Goal: Task Accomplishment & Management: Manage account settings

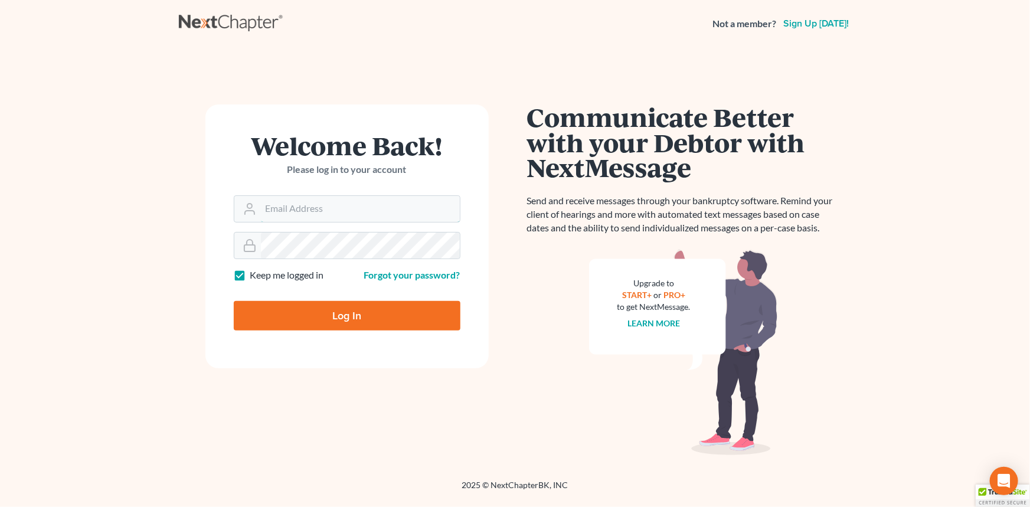
type input "[EMAIL_ADDRESS][DOMAIN_NAME]"
click at [304, 315] on input "Log In" at bounding box center [347, 316] width 227 height 30
type input "Thinking..."
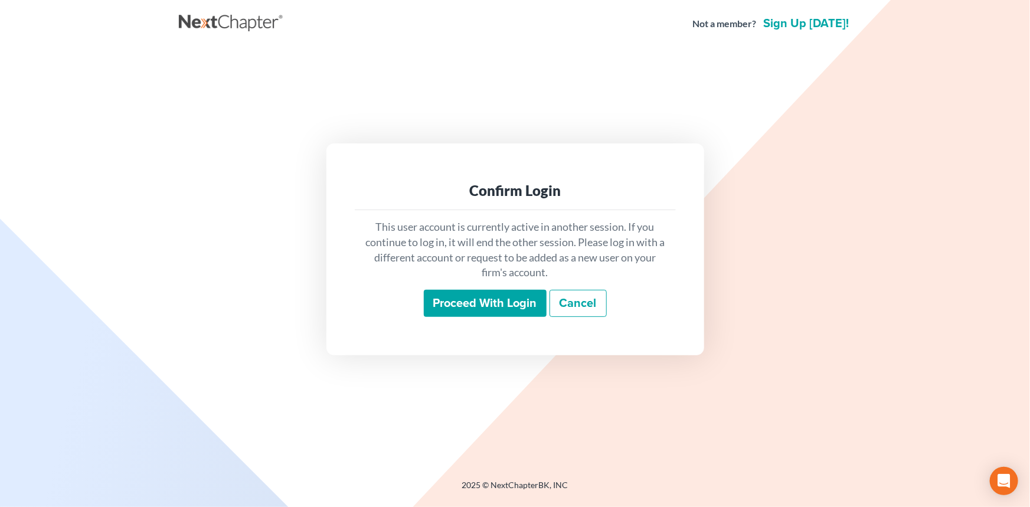
click at [457, 282] on div "This user account is currently active in another session. If you continue to lo…" at bounding box center [515, 268] width 321 height 116
click at [455, 292] on input "Proceed with login" at bounding box center [485, 303] width 123 height 27
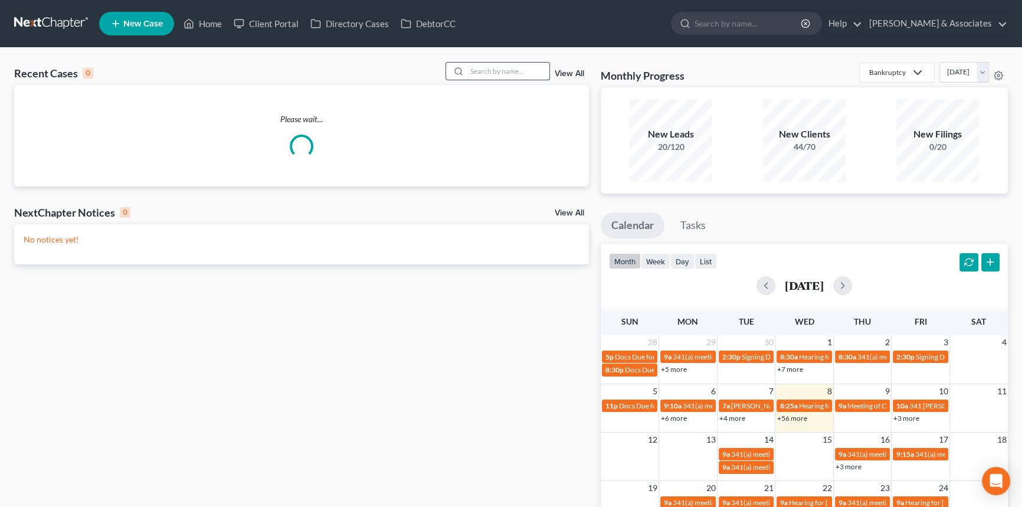
click at [506, 70] on input "search" at bounding box center [508, 71] width 83 height 17
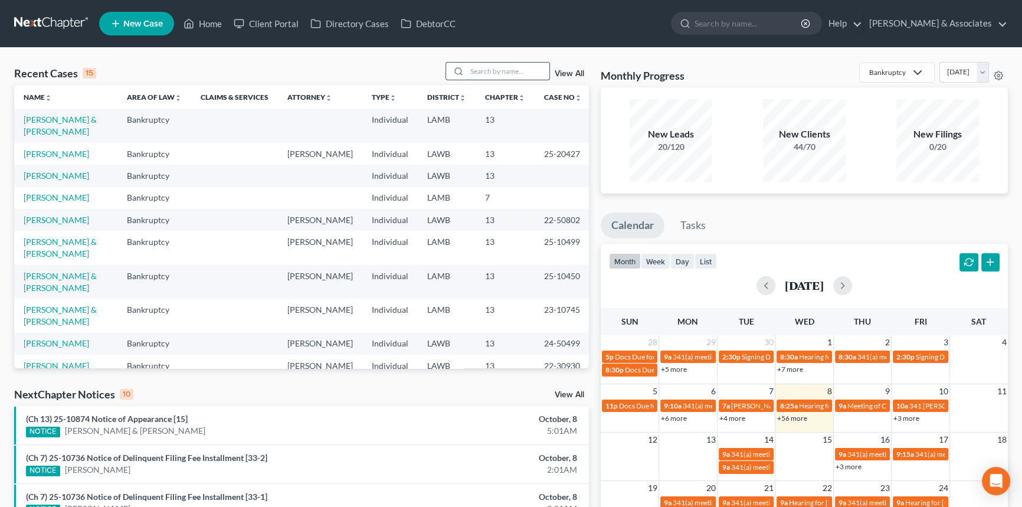
click at [487, 69] on input "search" at bounding box center [508, 71] width 83 height 17
type input "burns"
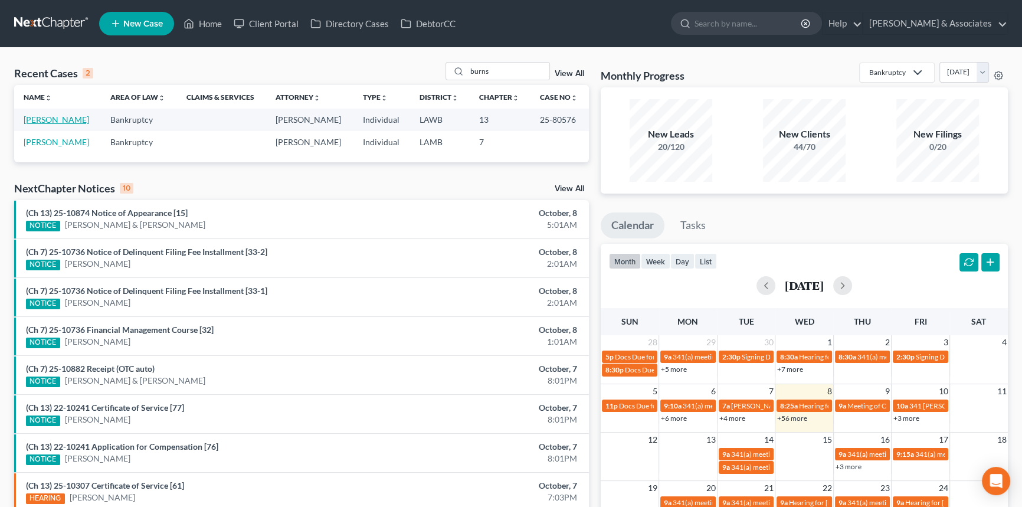
click at [58, 121] on link "[PERSON_NAME]" at bounding box center [57, 120] width 66 height 10
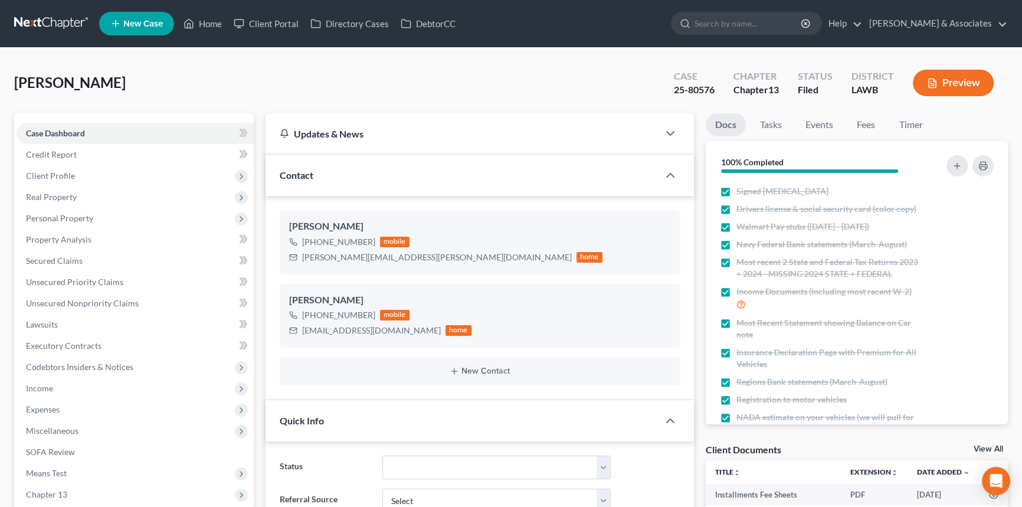
scroll to position [926, 0]
click at [819, 122] on link "Events" at bounding box center [819, 124] width 47 height 23
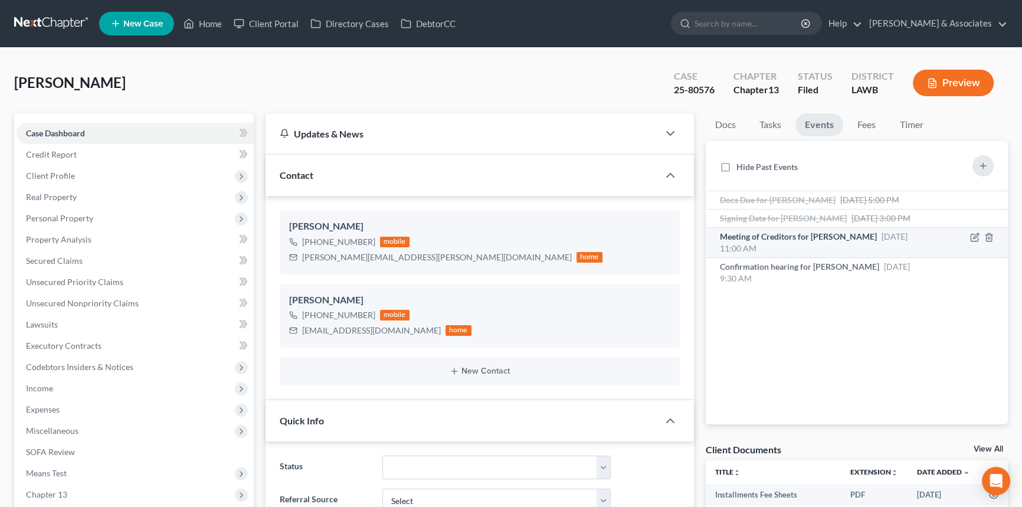
click at [809, 234] on span "Meeting of Creditors for [PERSON_NAME]" at bounding box center [798, 236] width 157 height 10
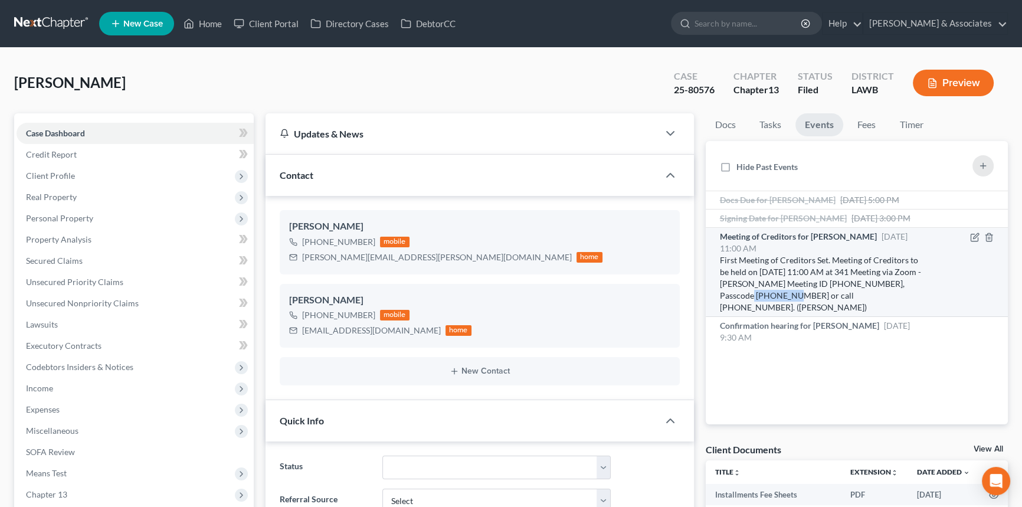
drag, startPoint x: 720, startPoint y: 293, endPoint x: 767, endPoint y: 294, distance: 47.2
click at [767, 294] on div "First Meeting of Creditors Set. Meeting of Creditors to be held on [DATE] 11:00…" at bounding box center [821, 283] width 202 height 59
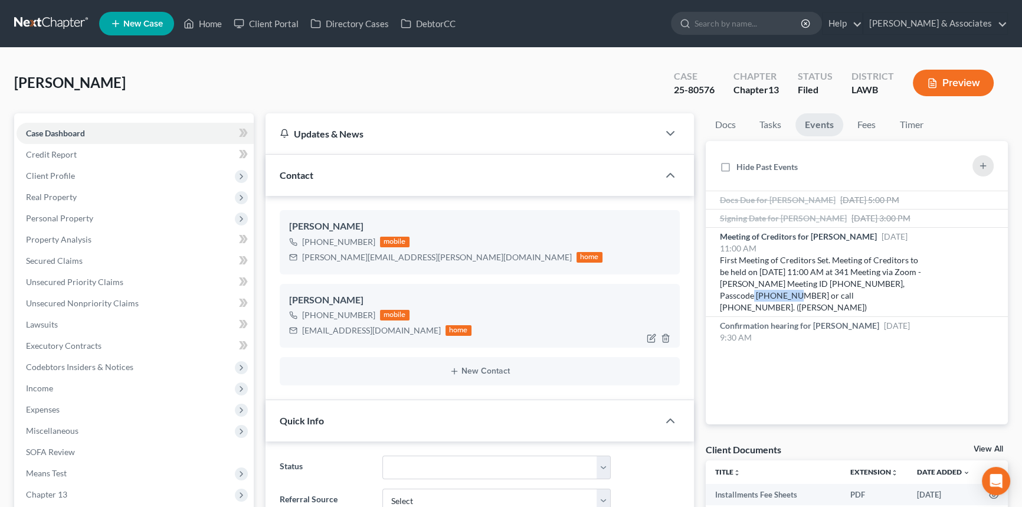
copy div "4238726633"
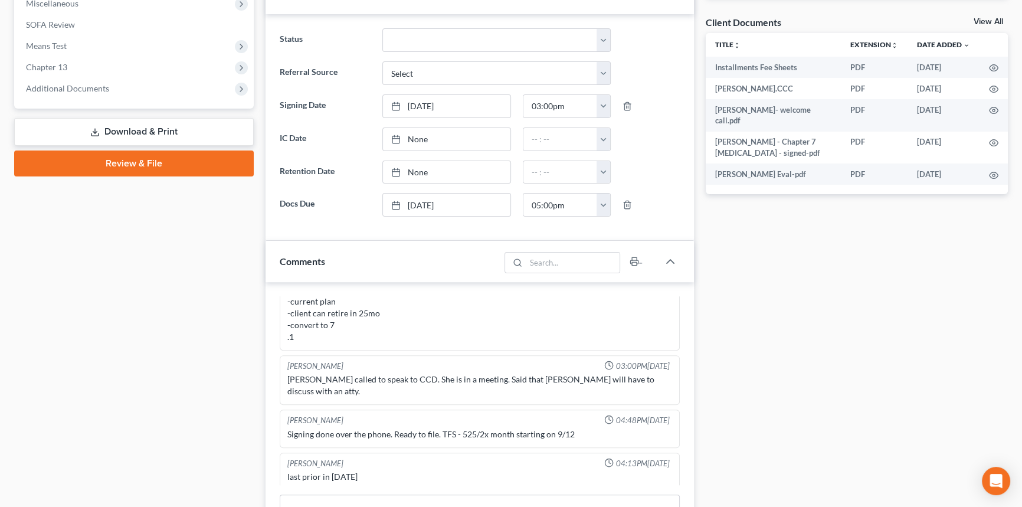
scroll to position [375, 0]
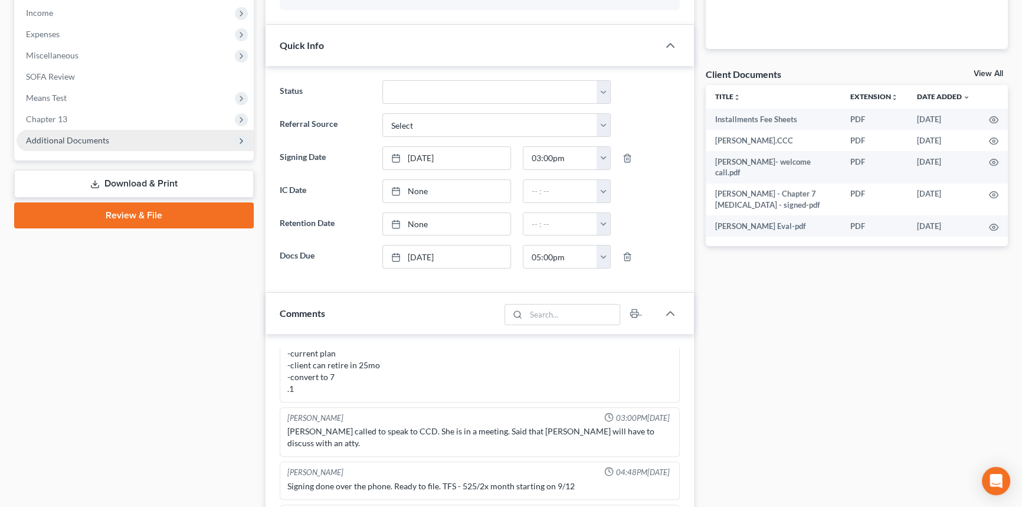
click at [109, 149] on span "Additional Documents" at bounding box center [135, 140] width 237 height 21
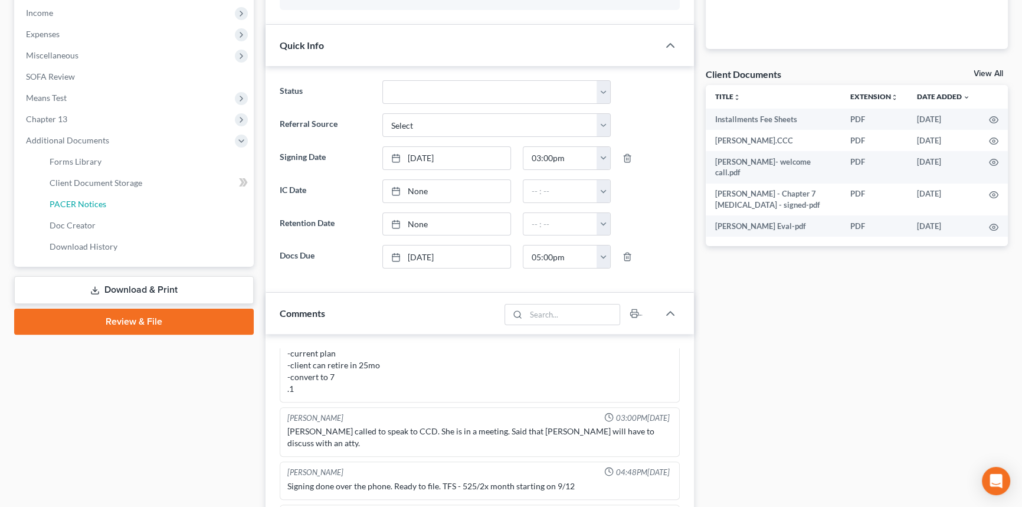
click at [93, 207] on span "PACER Notices" at bounding box center [78, 204] width 57 height 10
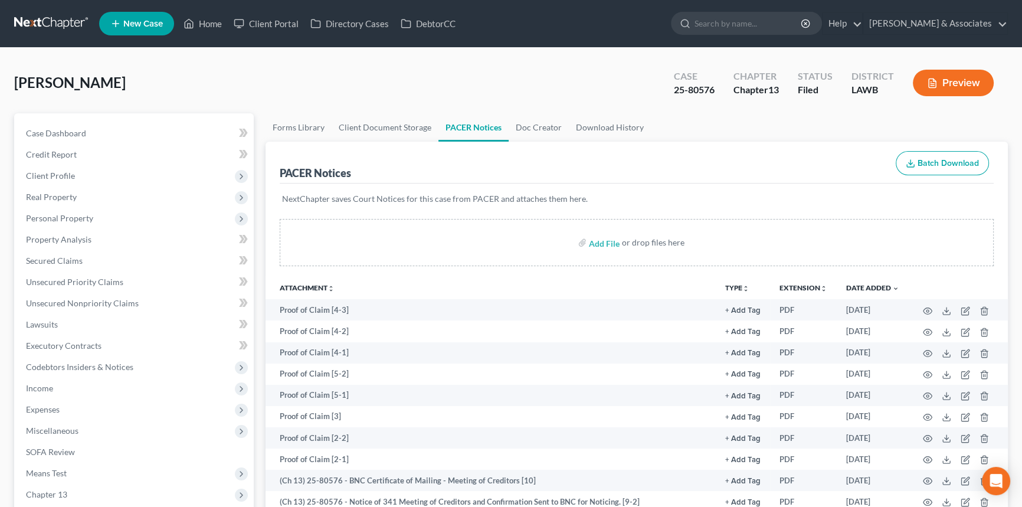
click at [746, 130] on ul "Forms Library Client Document Storage PACER Notices Doc Creator Download History" at bounding box center [637, 127] width 743 height 28
click at [739, 119] on ul "Forms Library Client Document Storage PACER Notices Doc Creator Download History" at bounding box center [637, 127] width 743 height 28
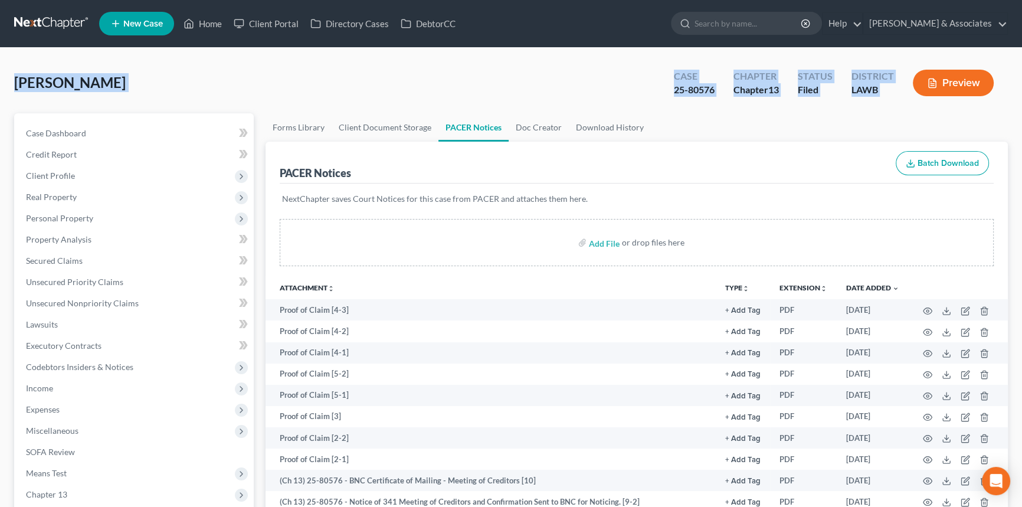
drag, startPoint x: 7, startPoint y: 94, endPoint x: 918, endPoint y: 100, distance: 910.9
click at [918, 100] on div "[PERSON_NAME] Upgraded Case 25-80576 Chapter Chapter 13 Status Filed District L…" at bounding box center [511, 486] width 1022 height 876
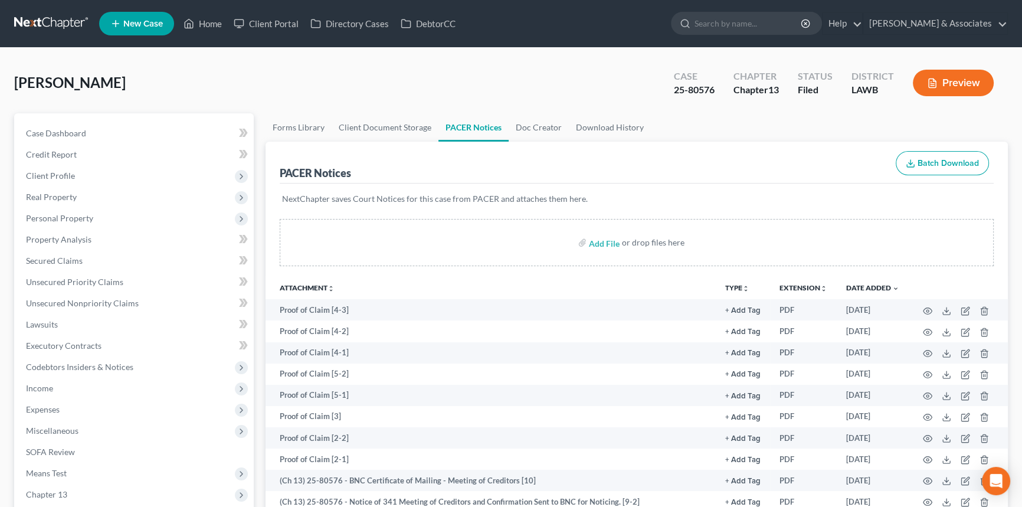
click at [893, 113] on ul "Forms Library Client Document Storage PACER Notices Doc Creator Download History" at bounding box center [637, 127] width 743 height 28
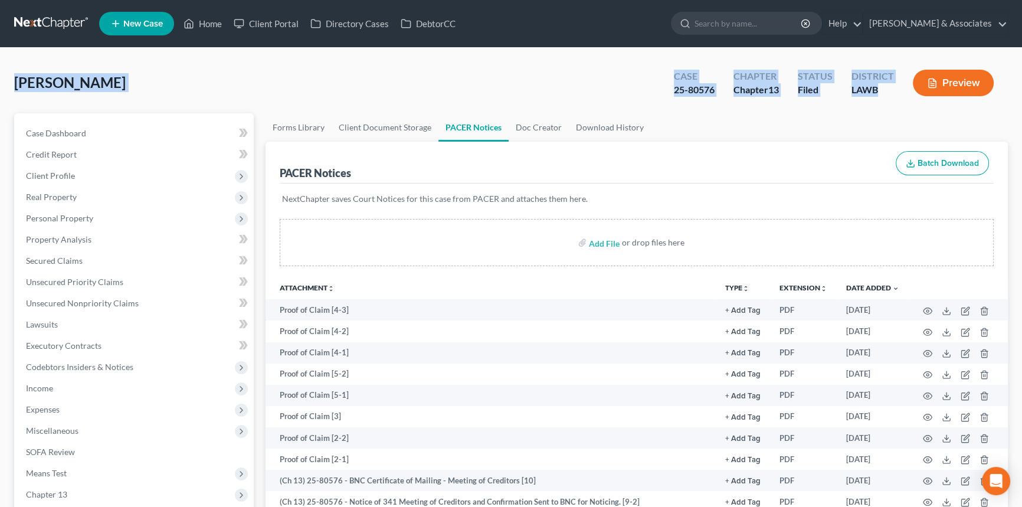
drag, startPoint x: 890, startPoint y: 96, endPoint x: 0, endPoint y: 83, distance: 890.3
click at [0, 83] on div "[PERSON_NAME] Upgraded Case 25-80576 Chapter Chapter 13 Status Filed District L…" at bounding box center [511, 486] width 1022 height 876
click at [263, 76] on div "[PERSON_NAME] Upgraded Case 25-80576 Chapter Chapter 13 Status Filed District L…" at bounding box center [511, 87] width 994 height 51
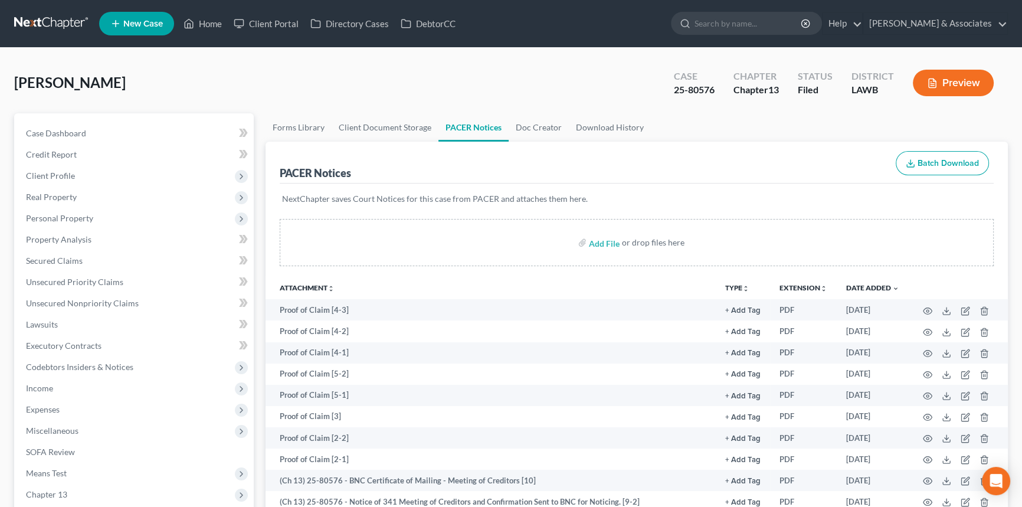
click at [162, 89] on div "[PERSON_NAME] Upgraded Case 25-80576 Chapter Chapter 13 Status Filed District L…" at bounding box center [511, 87] width 994 height 51
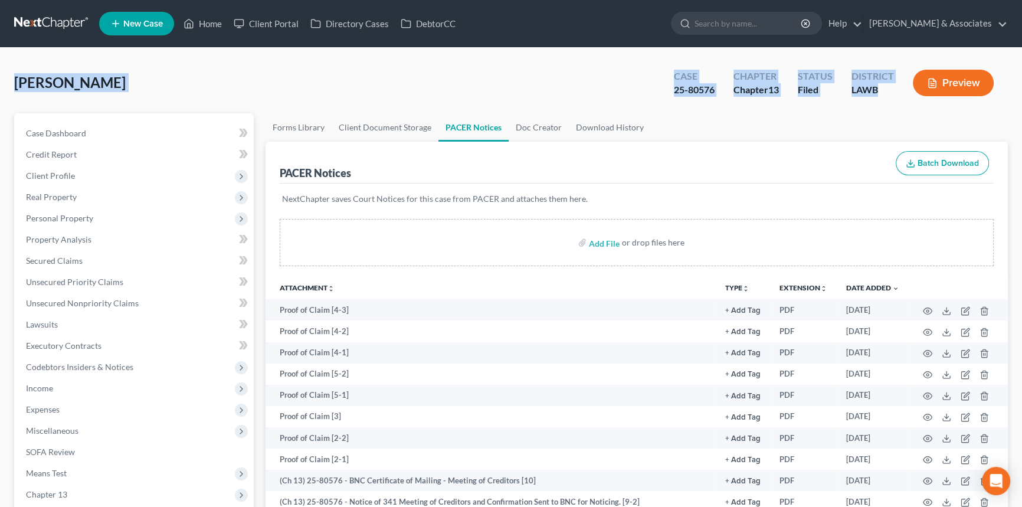
drag, startPoint x: 90, startPoint y: 87, endPoint x: 875, endPoint y: 97, distance: 784.6
click at [901, 92] on div "[PERSON_NAME] Upgraded Case 25-80576 Chapter Chapter 13 Status Filed District L…" at bounding box center [511, 486] width 1022 height 876
click at [668, 84] on div "Case 25-80576" at bounding box center [695, 84] width 60 height 35
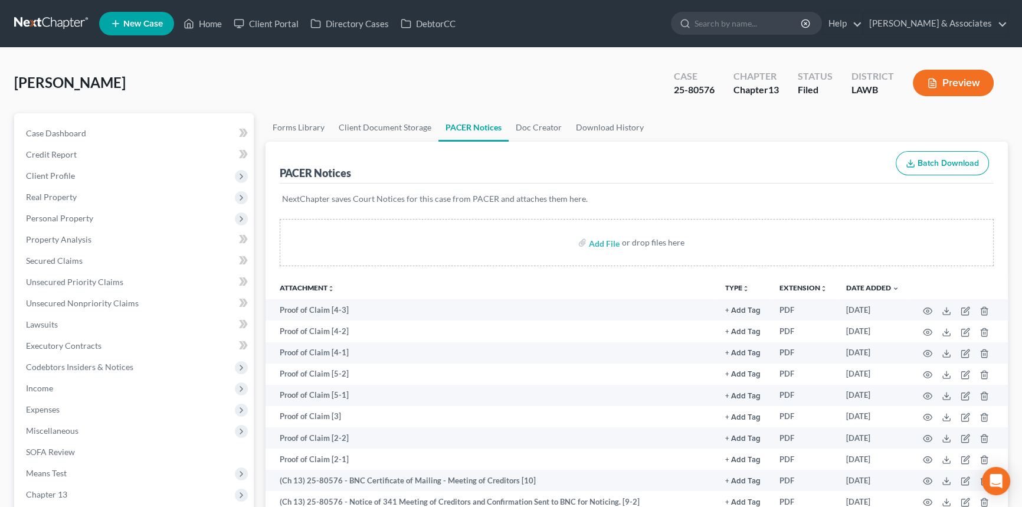
click at [507, 85] on div "[PERSON_NAME] Upgraded Case 25-80576 Chapter Chapter 13 Status Filed District L…" at bounding box center [511, 87] width 994 height 51
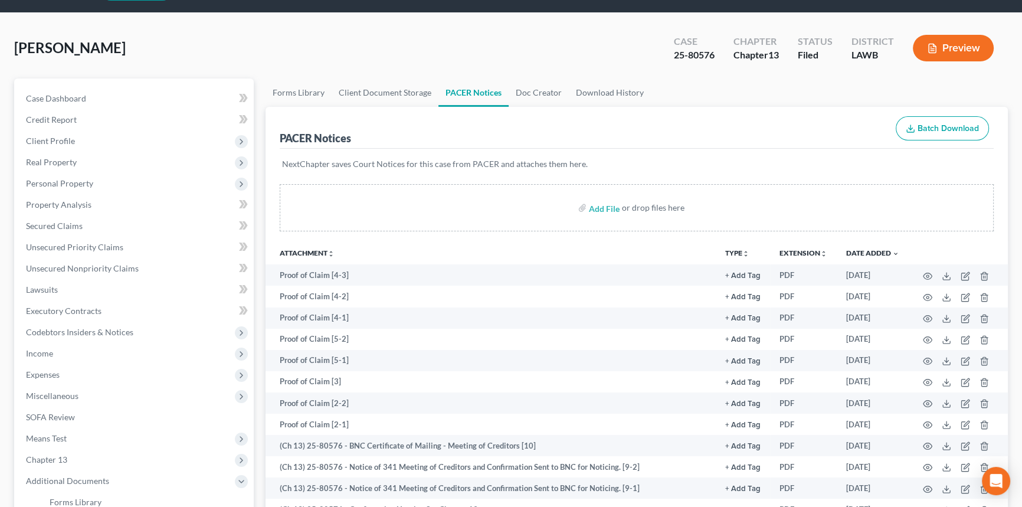
scroll to position [53, 0]
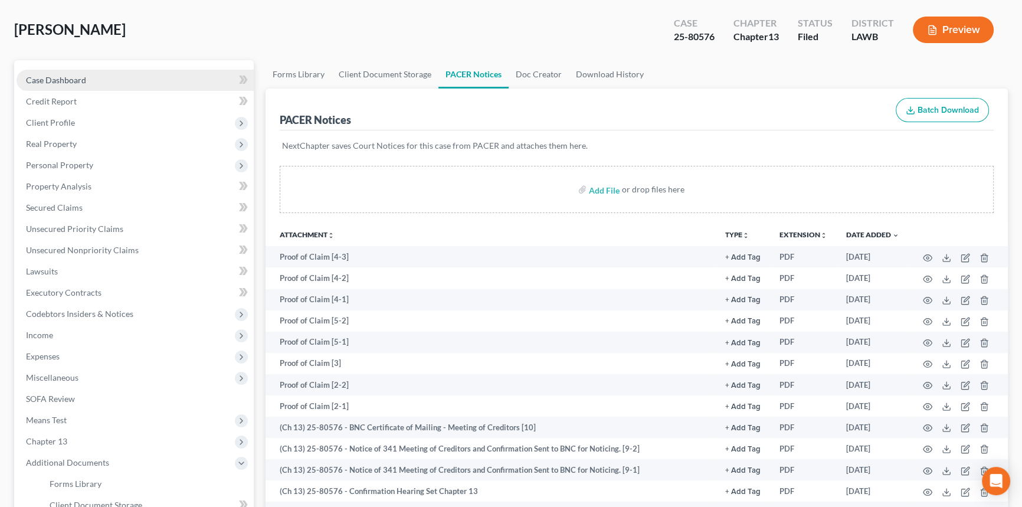
drag, startPoint x: 87, startPoint y: 81, endPoint x: 99, endPoint y: 83, distance: 12.5
click at [87, 81] on link "Case Dashboard" at bounding box center [135, 80] width 237 height 21
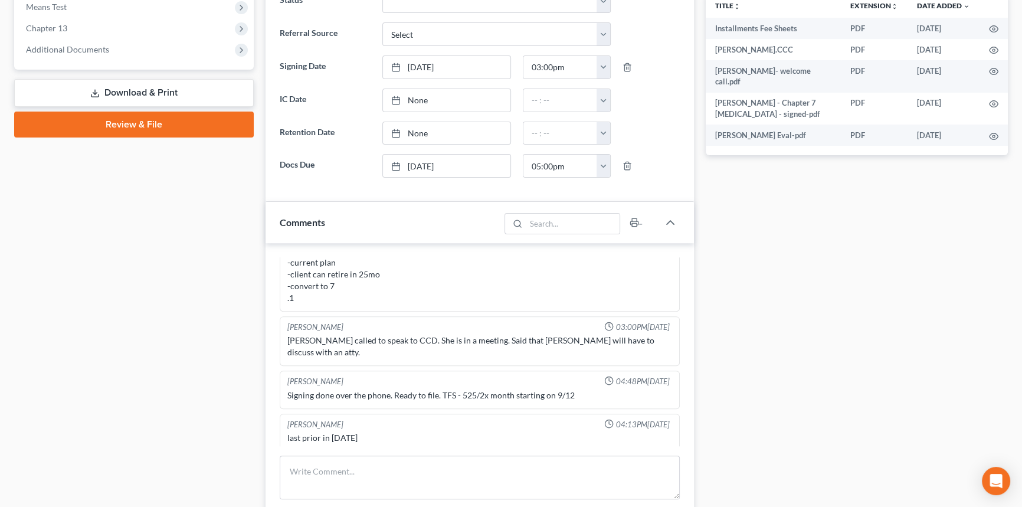
scroll to position [53, 0]
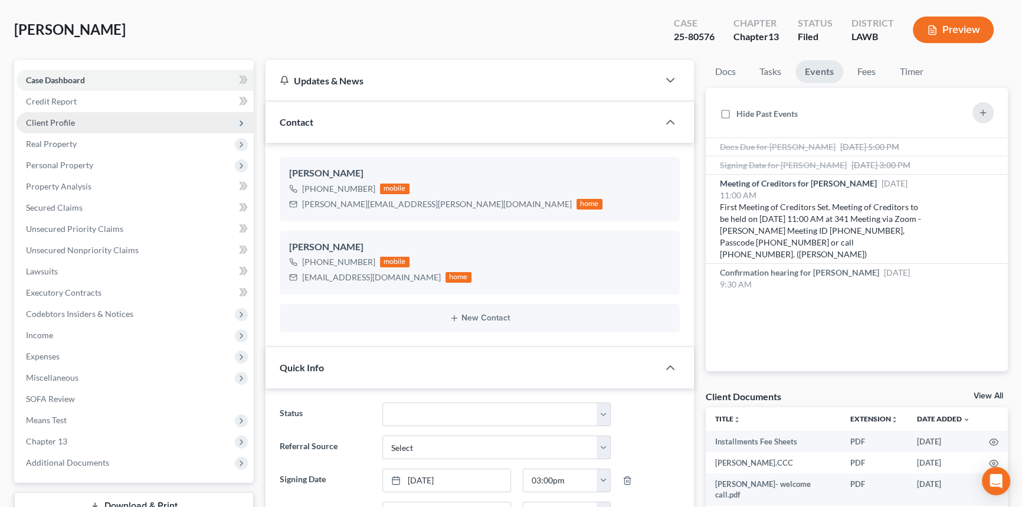
click at [92, 127] on span "Client Profile" at bounding box center [135, 122] width 237 height 21
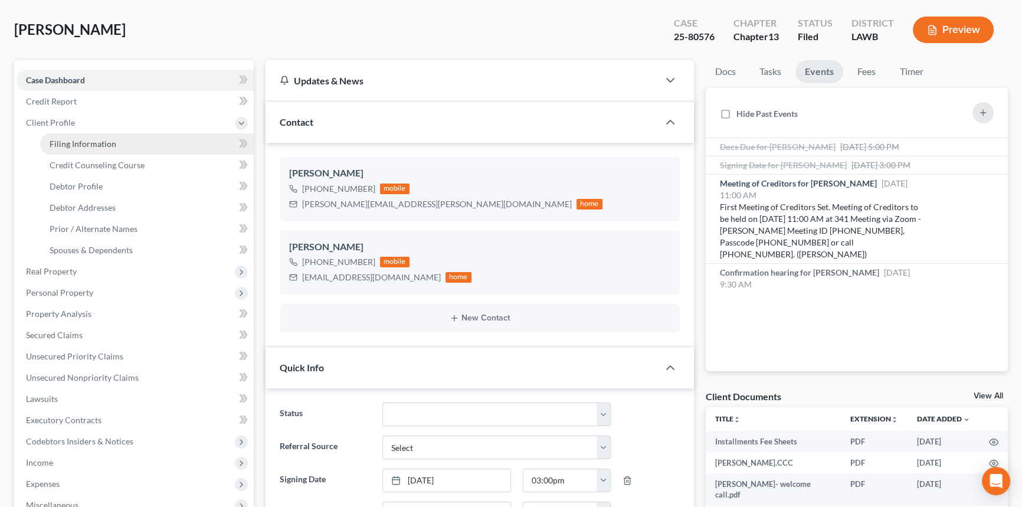
click at [94, 148] on link "Filing Information" at bounding box center [147, 143] width 214 height 21
select select "1"
select select "0"
select select "3"
select select "19"
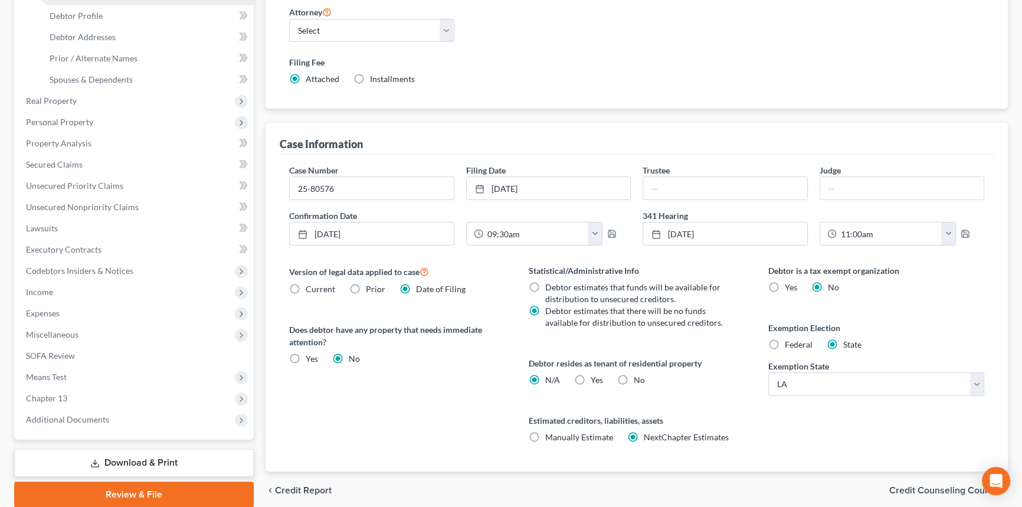
scroll to position [108, 0]
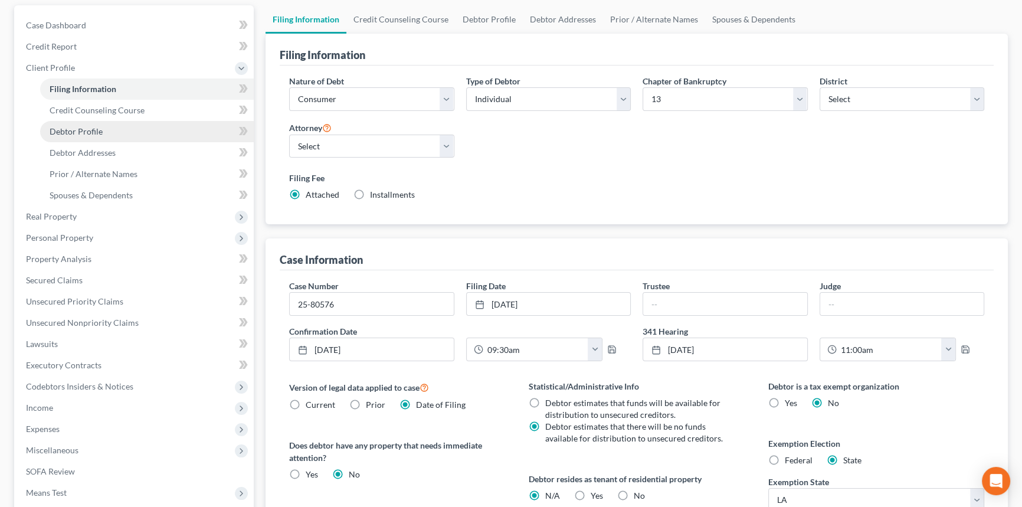
click at [103, 133] on link "Debtor Profile" at bounding box center [147, 131] width 214 height 21
select select "0"
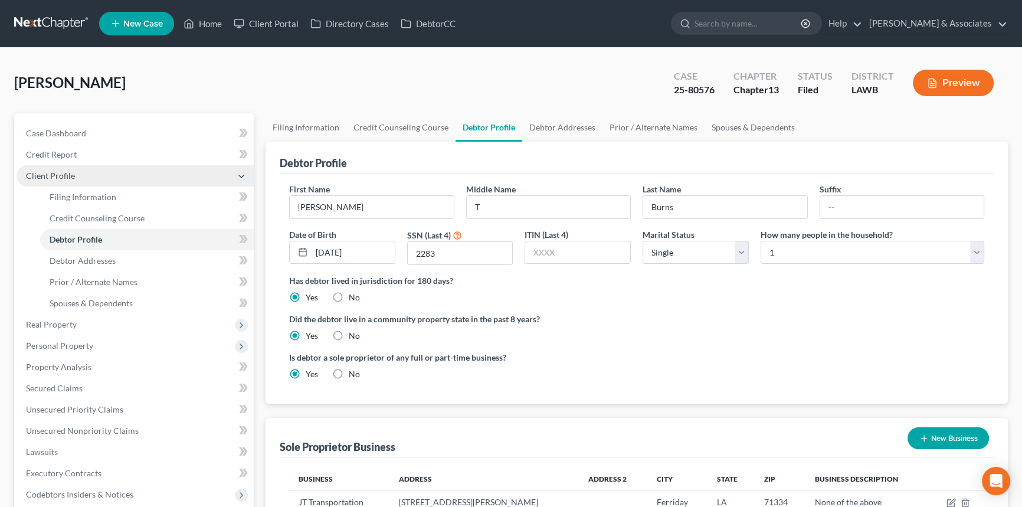
click at [37, 177] on span "Client Profile" at bounding box center [50, 176] width 49 height 10
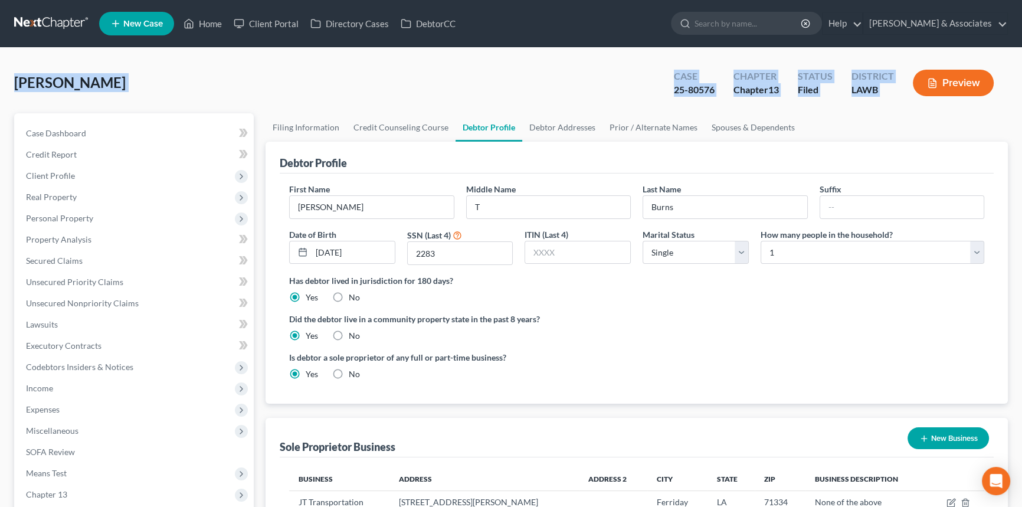
drag, startPoint x: 17, startPoint y: 85, endPoint x: 920, endPoint y: 106, distance: 902.8
click at [920, 106] on div "[PERSON_NAME] Upgraded Case 25-80576 Chapter Chapter 13 Status Filed District L…" at bounding box center [511, 87] width 994 height 51
click at [913, 109] on div "[PERSON_NAME] Upgraded Case 25-80576 Chapter Chapter 13 Status Filed District L…" at bounding box center [511, 87] width 994 height 51
drag, startPoint x: 913, startPoint y: 109, endPoint x: 0, endPoint y: 91, distance: 912.8
click at [0, 91] on div "[PERSON_NAME] Upgraded Case 25-80576 Chapter Chapter 13 Status Filed District L…" at bounding box center [511, 372] width 1022 height 649
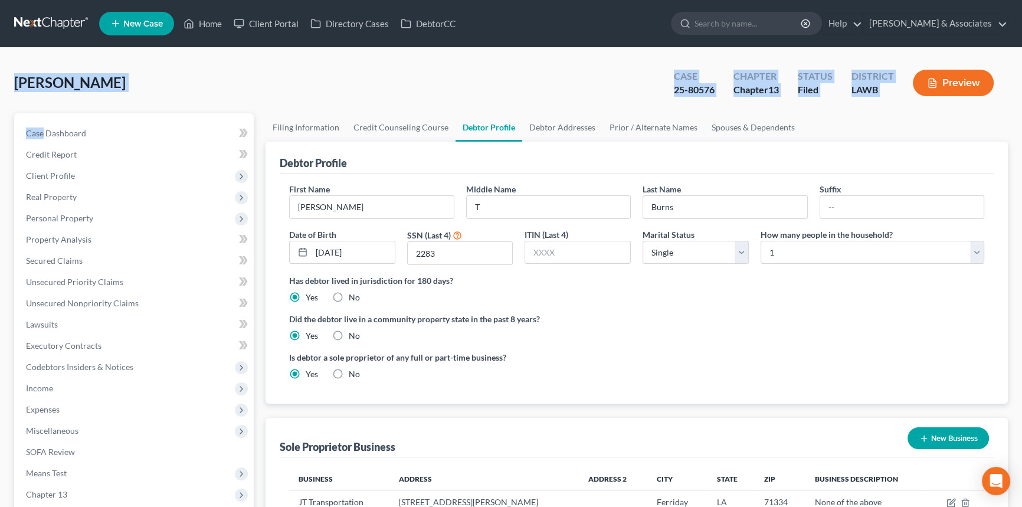
click at [2, 91] on div "[PERSON_NAME] Upgraded Case 25-80576 Chapter Chapter 13 Status Filed District L…" at bounding box center [511, 372] width 1022 height 649
drag, startPoint x: 14, startPoint y: 81, endPoint x: 968, endPoint y: 95, distance: 953.5
click at [968, 95] on div "[PERSON_NAME] Upgraded Case 25-80576 Chapter Chapter 13 Status Filed District L…" at bounding box center [511, 87] width 994 height 51
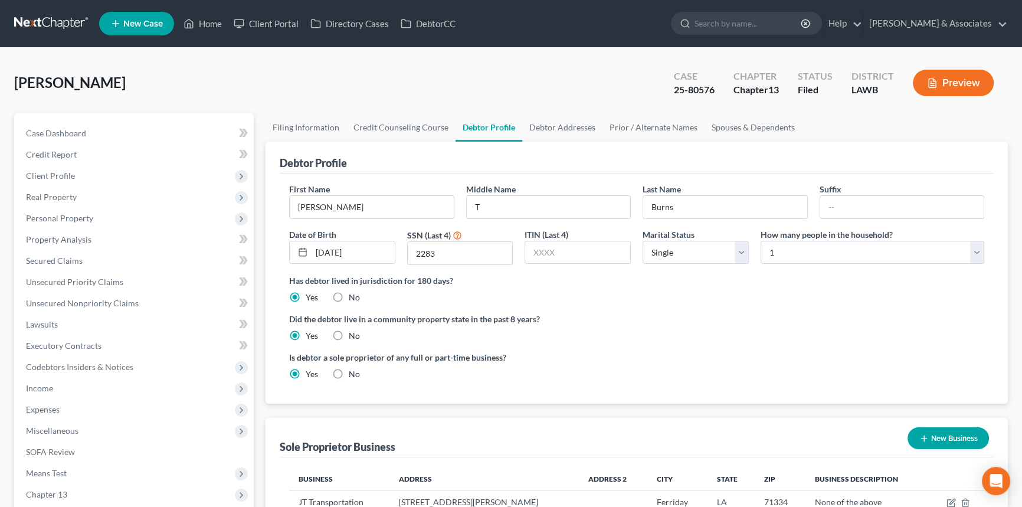
click at [797, 315] on label "Did the debtor live in a community property state in the past 8 years?" at bounding box center [636, 319] width 695 height 12
click at [34, 138] on link "Case Dashboard" at bounding box center [135, 133] width 237 height 21
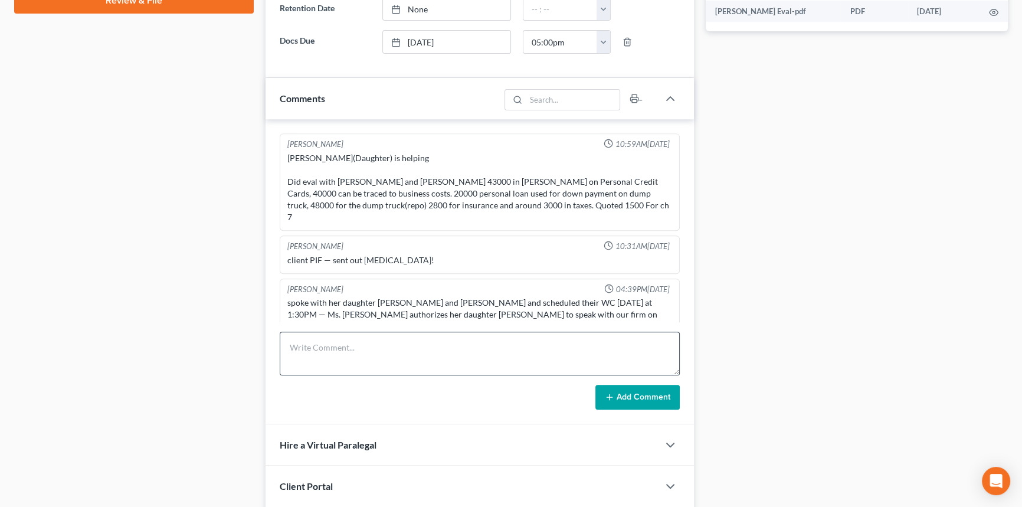
scroll to position [926, 0]
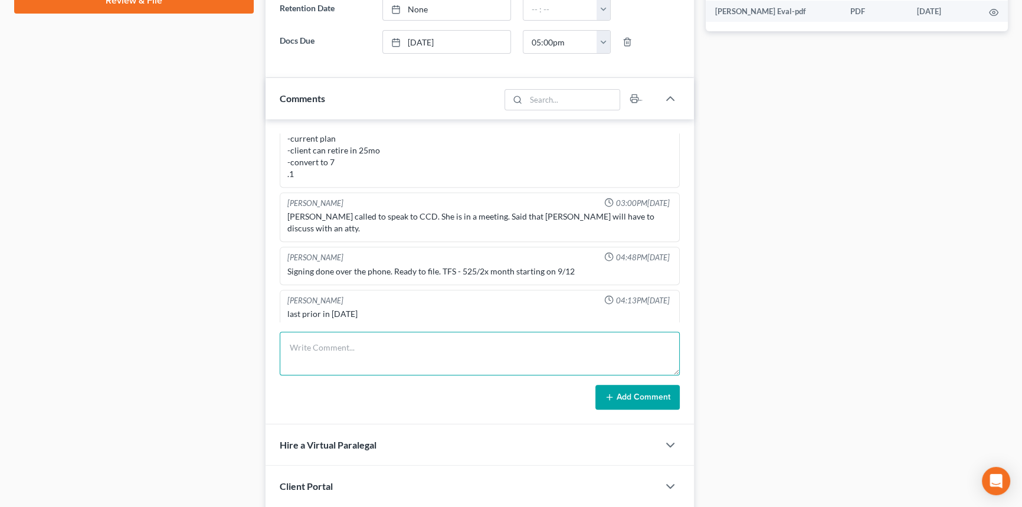
click at [473, 364] on textarea at bounding box center [480, 354] width 400 height 44
type textarea "Alleges that she did not file in [DATE]."
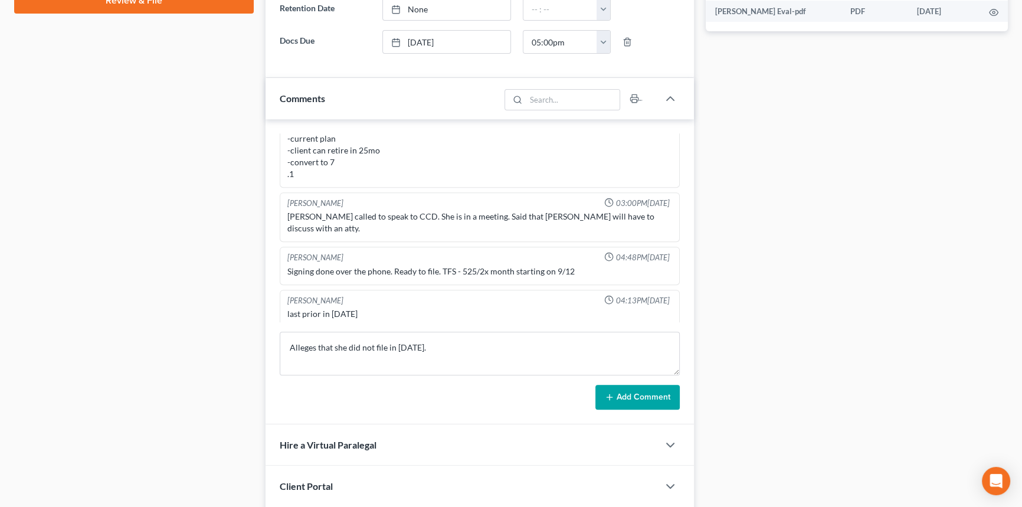
click at [619, 394] on button "Add Comment" at bounding box center [638, 397] width 84 height 25
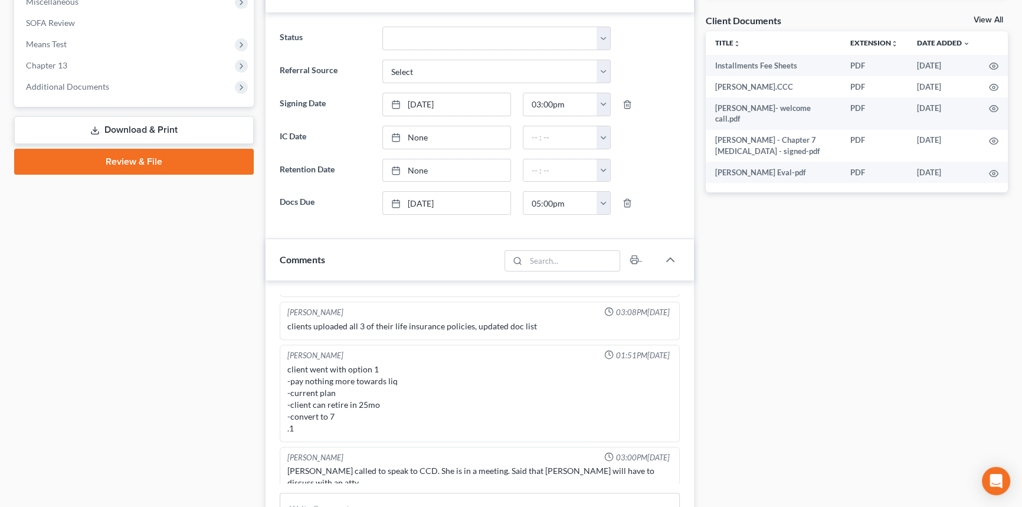
scroll to position [808, 0]
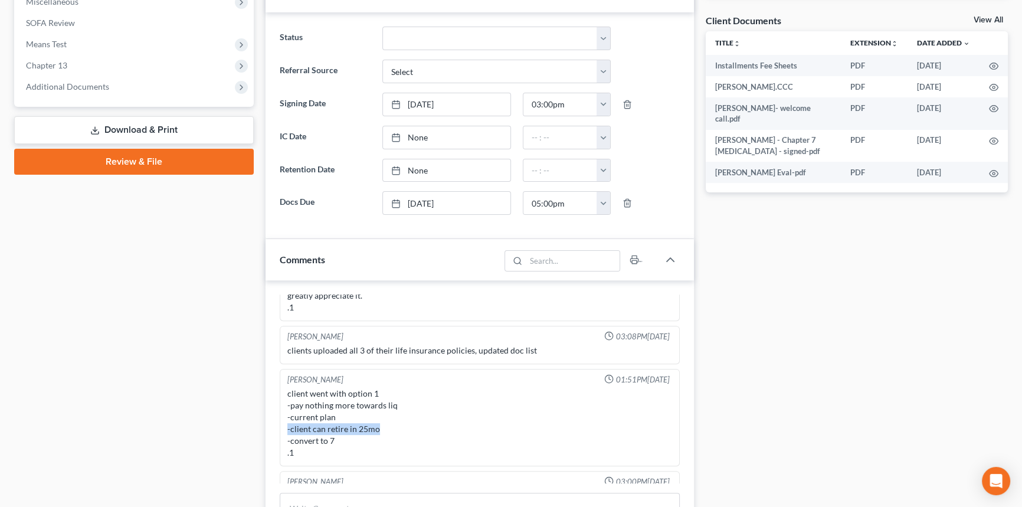
drag, startPoint x: 388, startPoint y: 390, endPoint x: 282, endPoint y: 391, distance: 106.3
click at [282, 391] on div "[PERSON_NAME] 01:51PM[DATE] client went with option 1 -pay nothing more towards…" at bounding box center [480, 417] width 400 height 97
click at [290, 391] on div "client went with option 1 -pay nothing more towards liq -current plan -client c…" at bounding box center [479, 423] width 385 height 71
drag, startPoint x: 289, startPoint y: 391, endPoint x: 394, endPoint y: 396, distance: 105.8
click at [394, 396] on div "client went with option 1 -pay nothing more towards liq -current plan -client c…" at bounding box center [479, 423] width 385 height 71
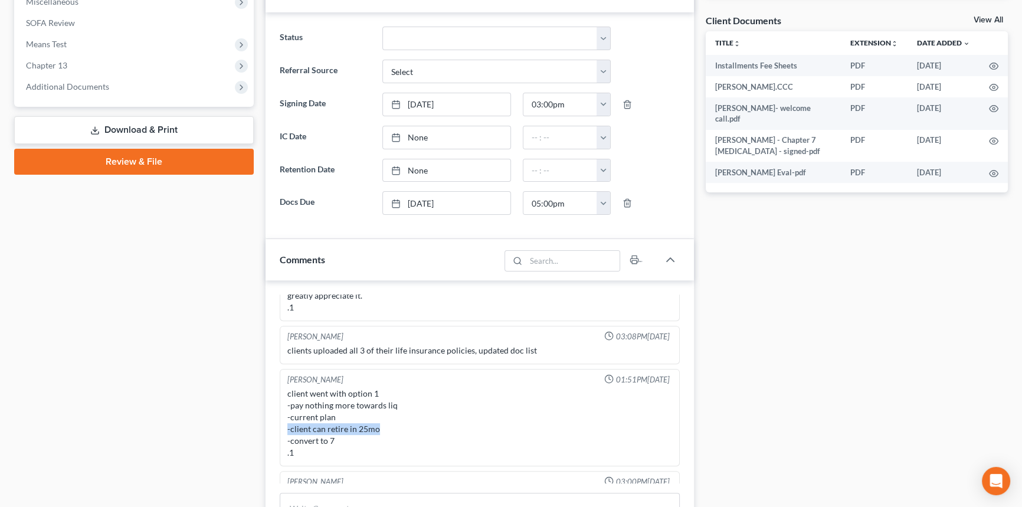
click at [394, 396] on div "client went with option 1 -pay nothing more towards liq -current plan -client c…" at bounding box center [479, 423] width 385 height 71
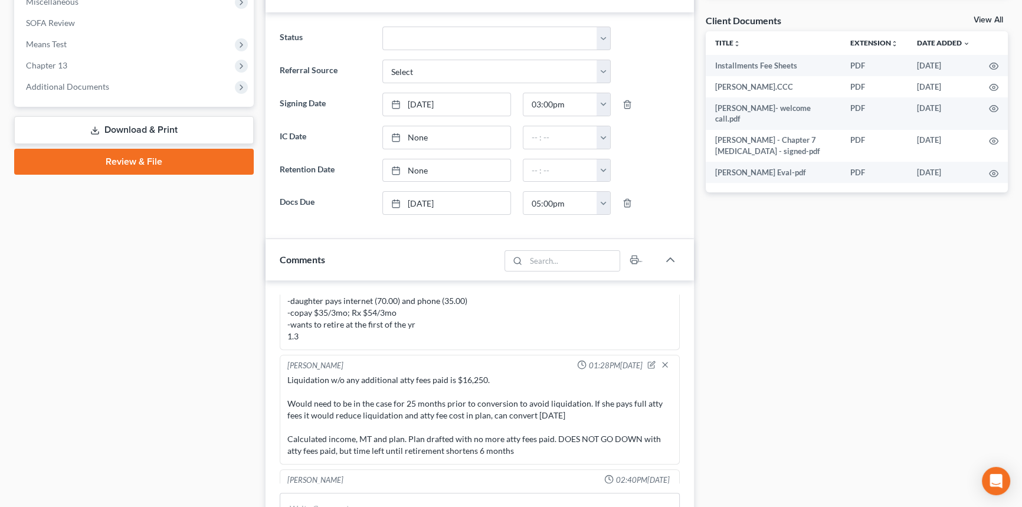
scroll to position [161, 0]
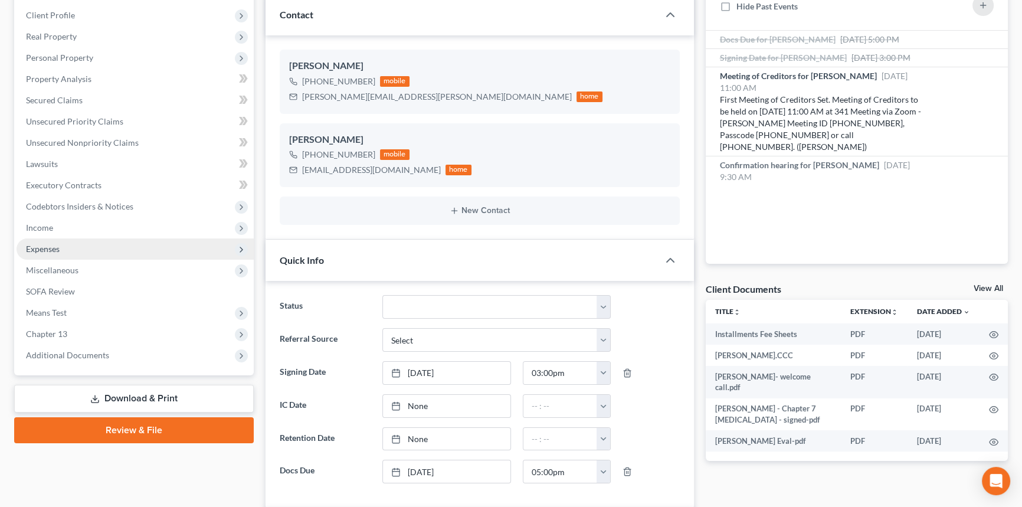
click at [63, 248] on span "Expenses" at bounding box center [135, 248] width 237 height 21
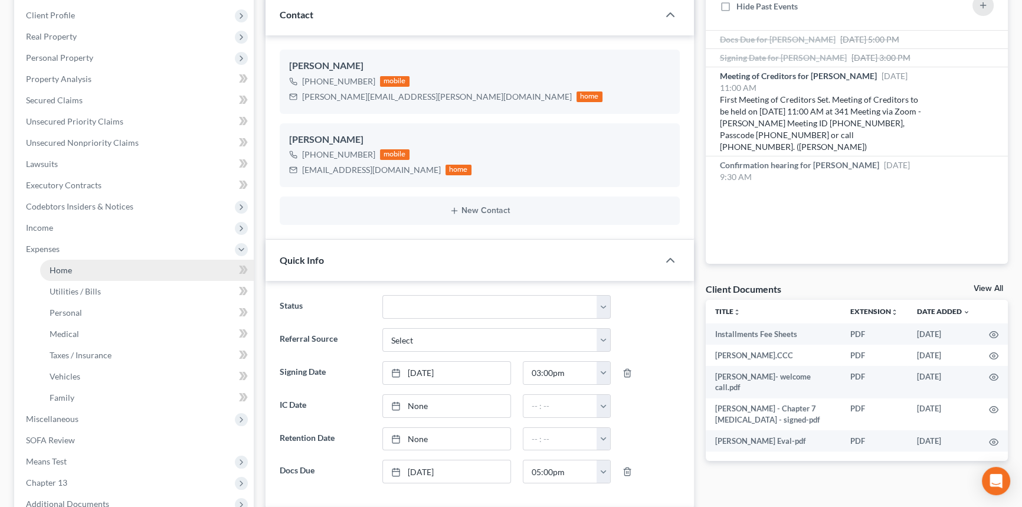
click at [64, 262] on link "Home" at bounding box center [147, 270] width 214 height 21
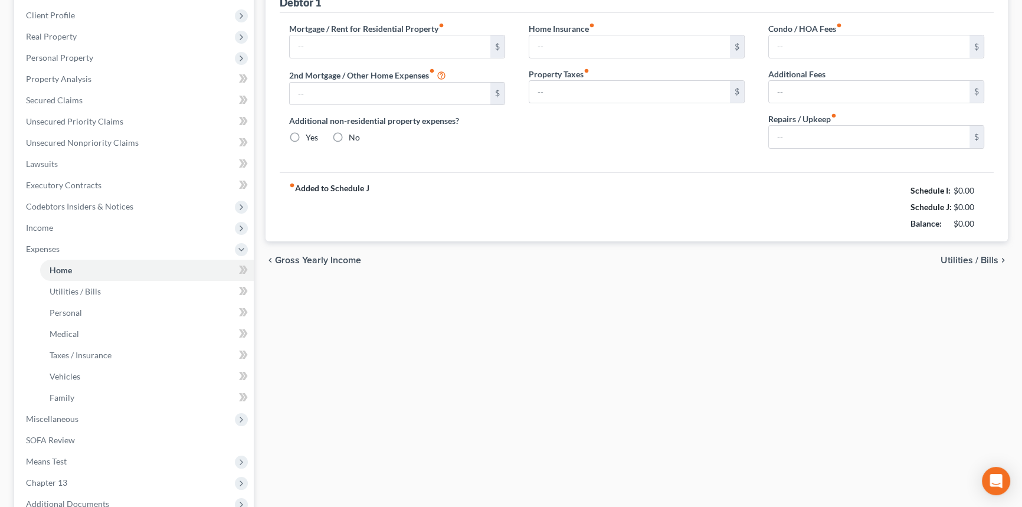
type input "0.00"
radio input "true"
type input "0.00"
type input "7.50"
type input "0.00"
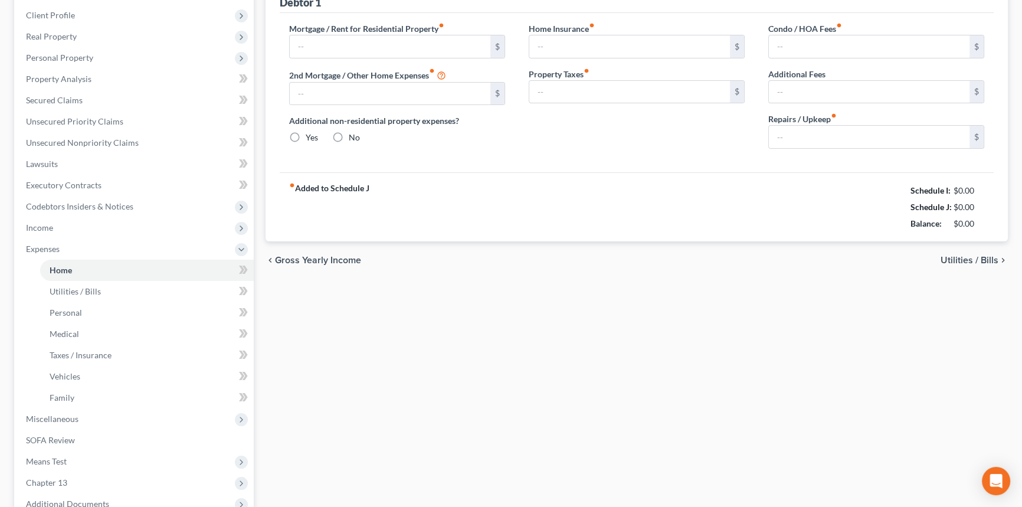
type input "0.00"
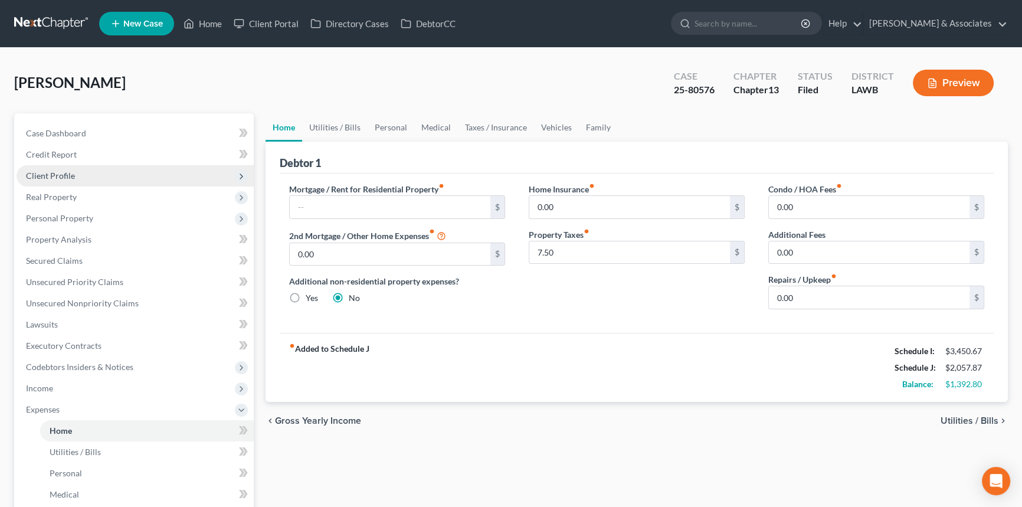
click at [76, 179] on span "Client Profile" at bounding box center [135, 175] width 237 height 21
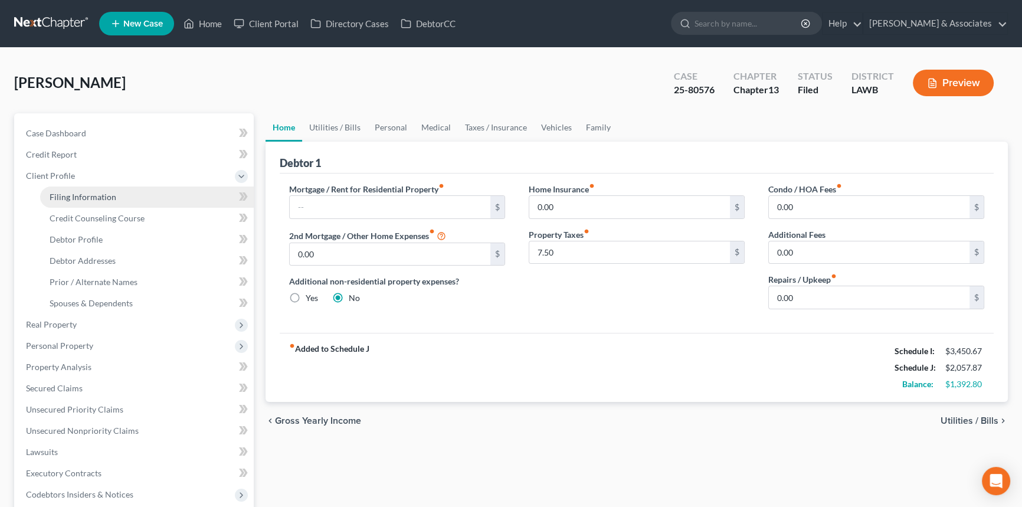
click at [113, 198] on span "Filing Information" at bounding box center [83, 197] width 67 height 10
select select "1"
select select "0"
select select "3"
select select "36"
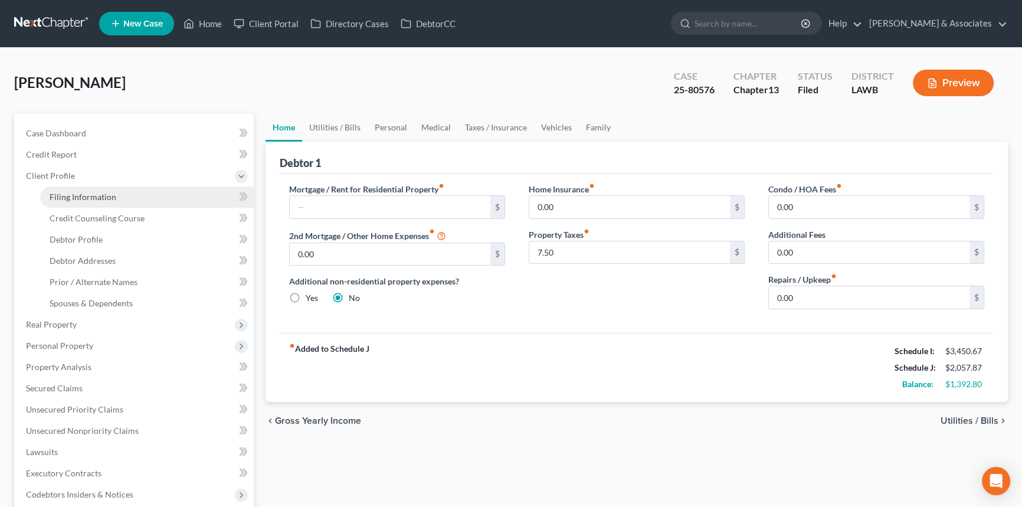
select select "2"
select select "19"
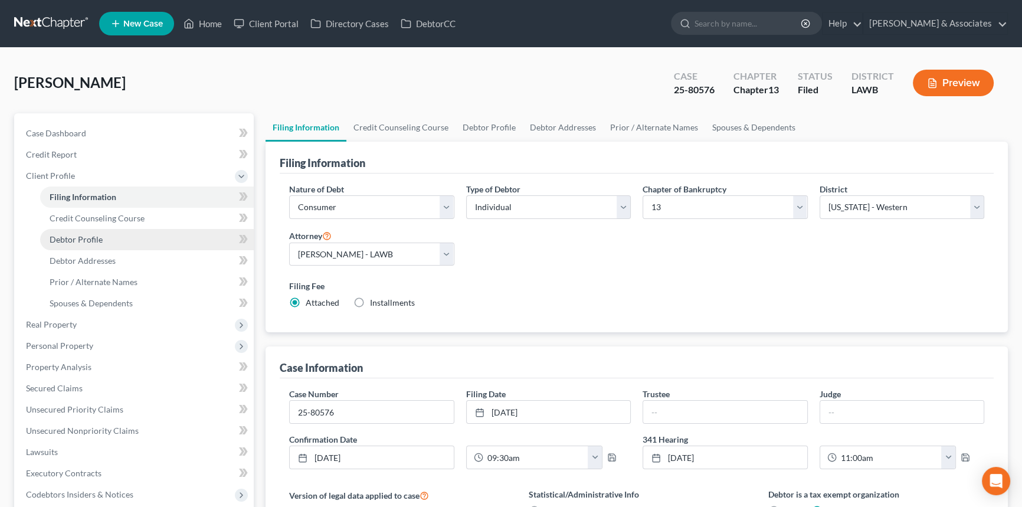
click at [115, 237] on link "Debtor Profile" at bounding box center [147, 239] width 214 height 21
select select "0"
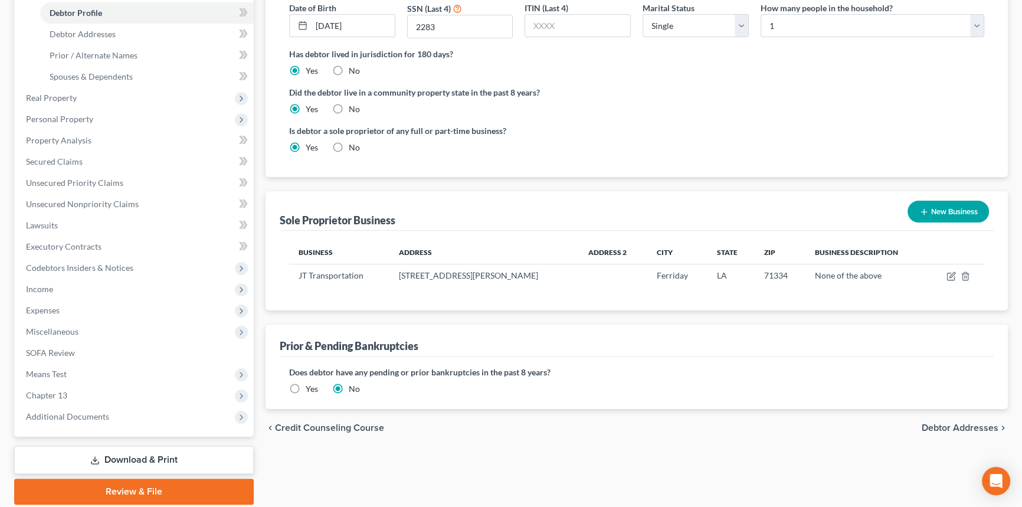
scroll to position [267, 0]
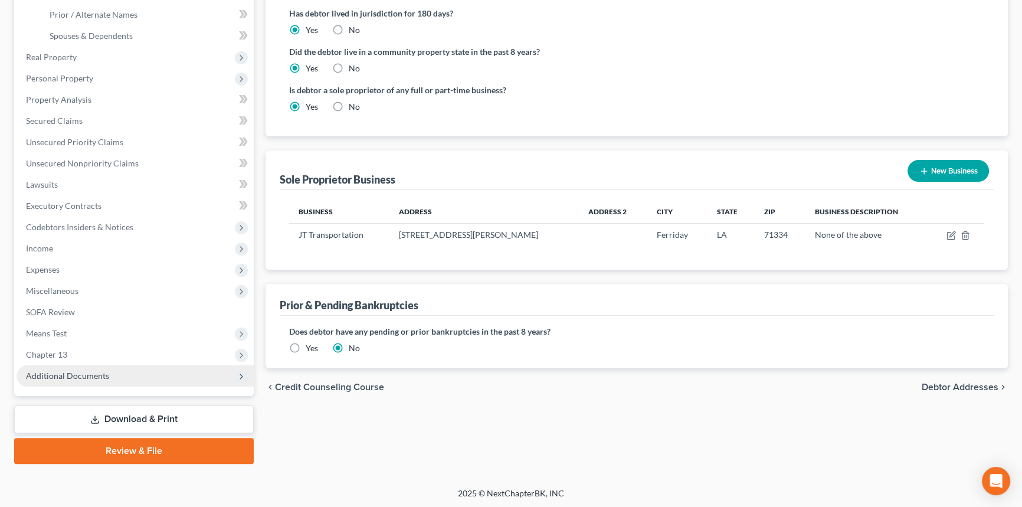
click at [82, 372] on span "Additional Documents" at bounding box center [67, 376] width 83 height 10
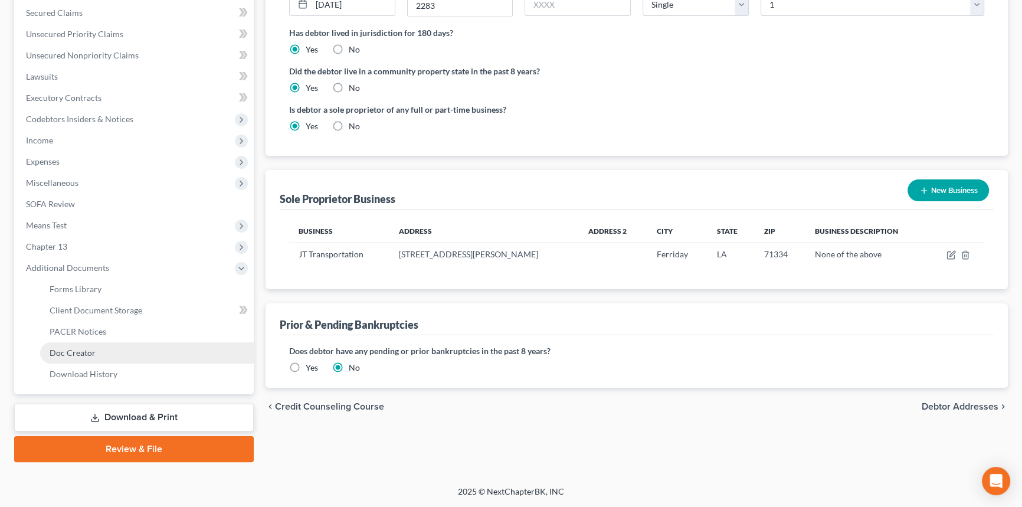
scroll to position [246, 0]
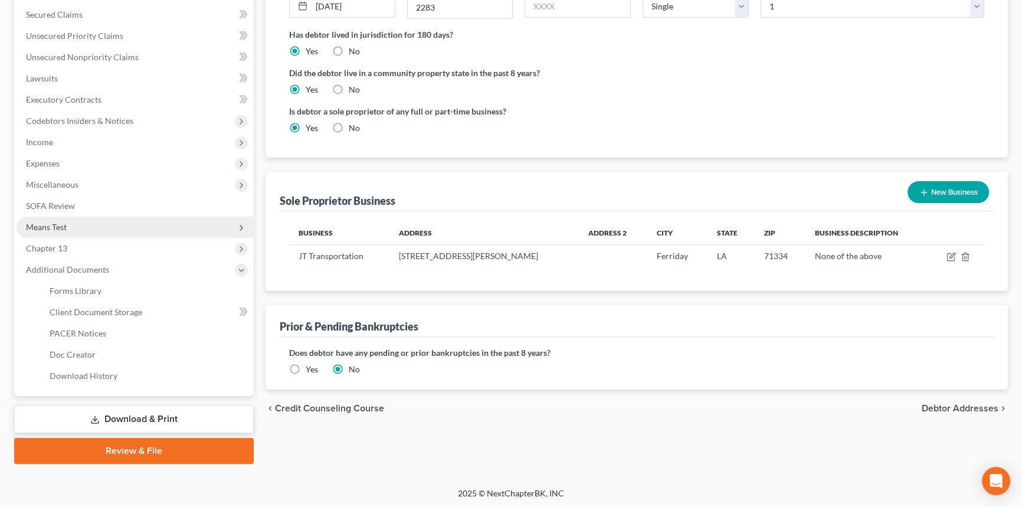
click at [83, 226] on span "Means Test" at bounding box center [135, 227] width 237 height 21
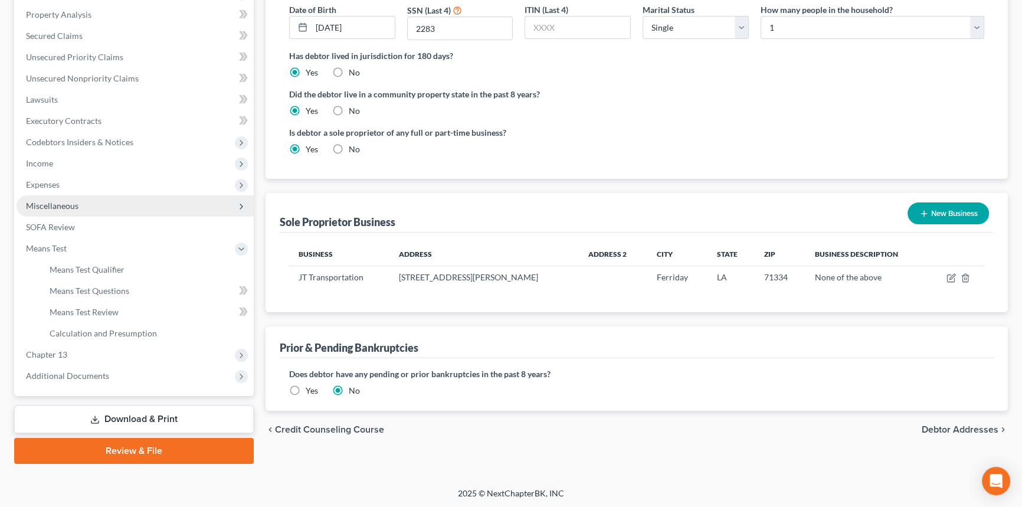
click at [89, 211] on span "Miscellaneous" at bounding box center [135, 205] width 237 height 21
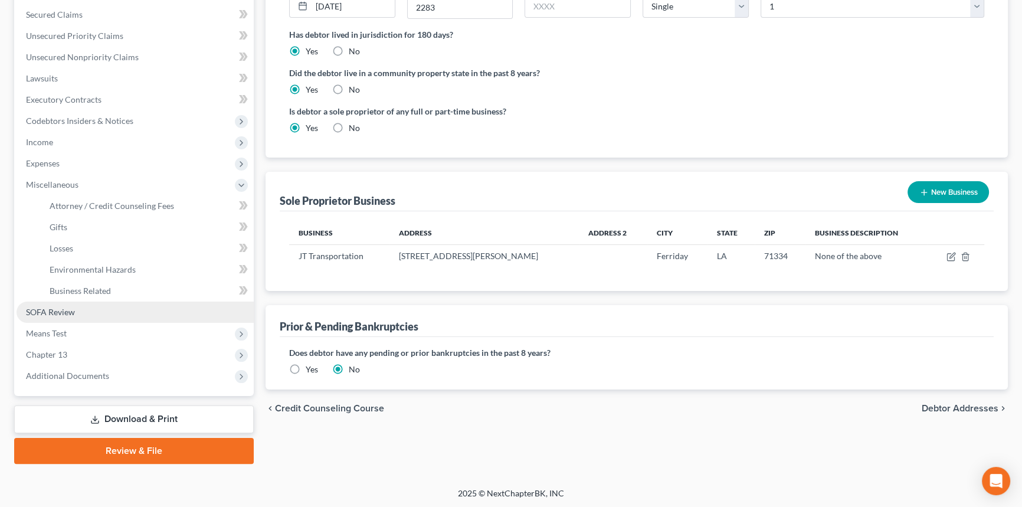
click at [78, 317] on link "SOFA Review" at bounding box center [135, 312] width 237 height 21
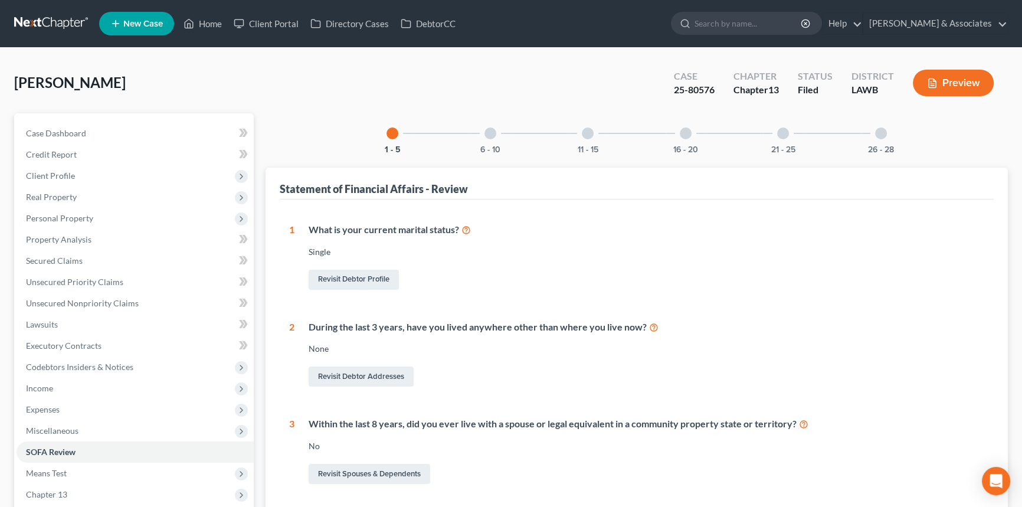
click at [875, 129] on div at bounding box center [881, 134] width 12 height 12
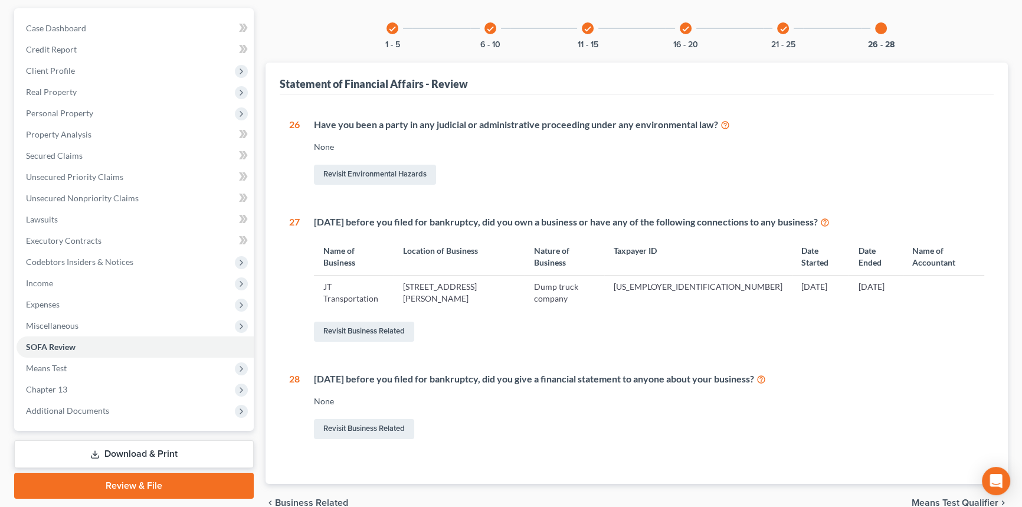
scroll to position [107, 0]
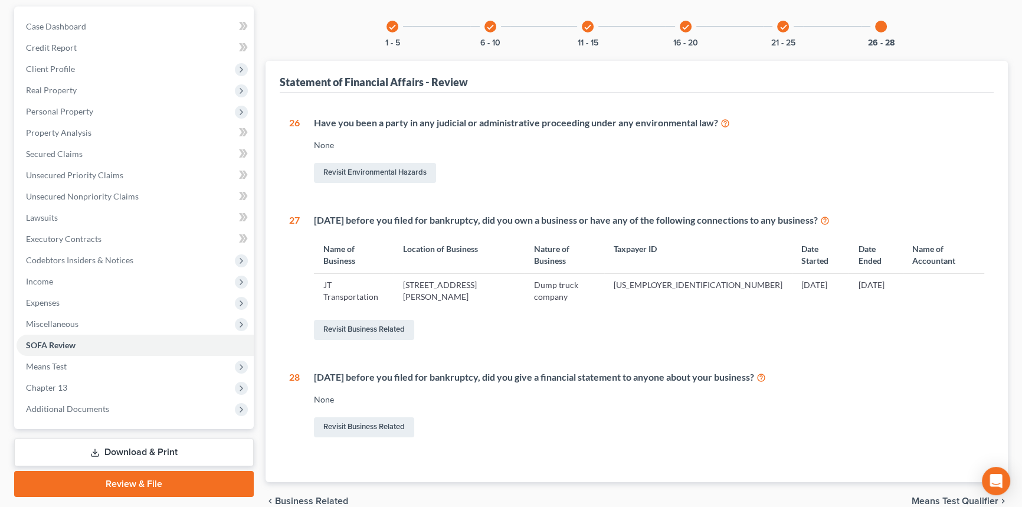
drag, startPoint x: 880, startPoint y: 273, endPoint x: 829, endPoint y: 273, distance: 50.8
click at [849, 274] on td "[DATE]" at bounding box center [876, 291] width 54 height 34
click at [888, 339] on div "26 Have you been a party in any judicial or administrative proceeding under any…" at bounding box center [636, 277] width 695 height 323
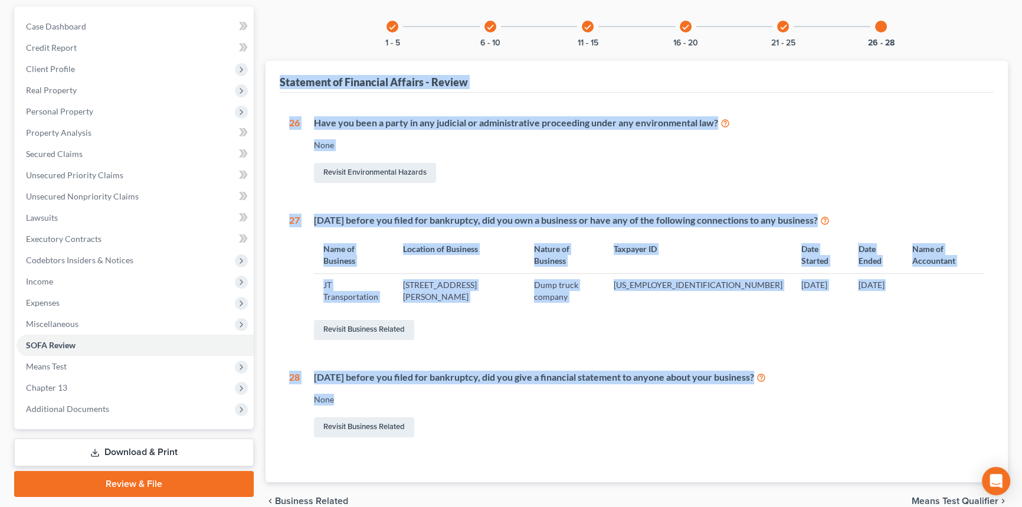
drag, startPoint x: 321, startPoint y: 354, endPoint x: 279, endPoint y: 80, distance: 277.2
click at [279, 80] on div "Statement of Financial Affairs - Review 1 What is your current marital status? …" at bounding box center [637, 271] width 743 height 421
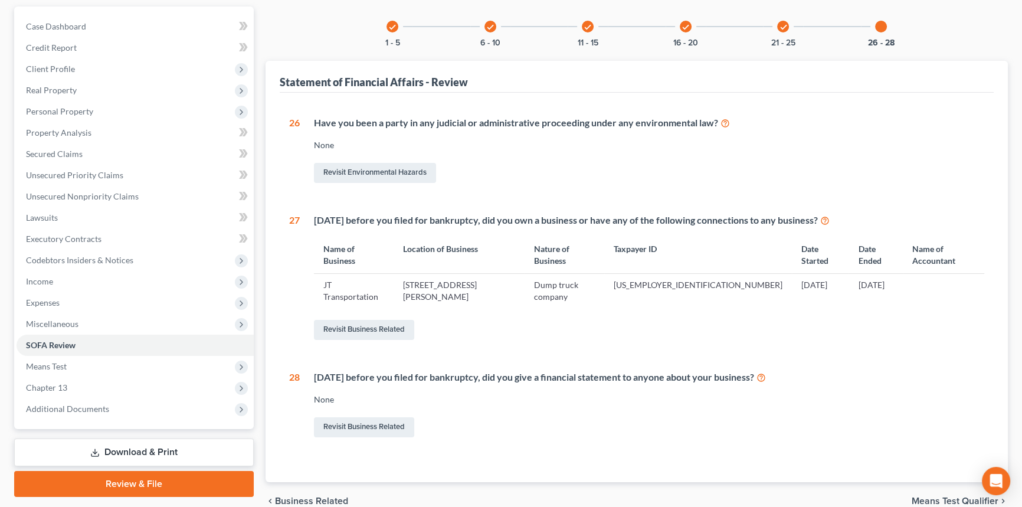
click at [299, 37] on div "check 1 - 5 check 6 - 10 check 11 - 15 check 16 - 20 check 21 - 25 26 - 28 Stat…" at bounding box center [637, 244] width 743 height 476
click at [83, 135] on span "Property Analysis" at bounding box center [59, 133] width 66 height 10
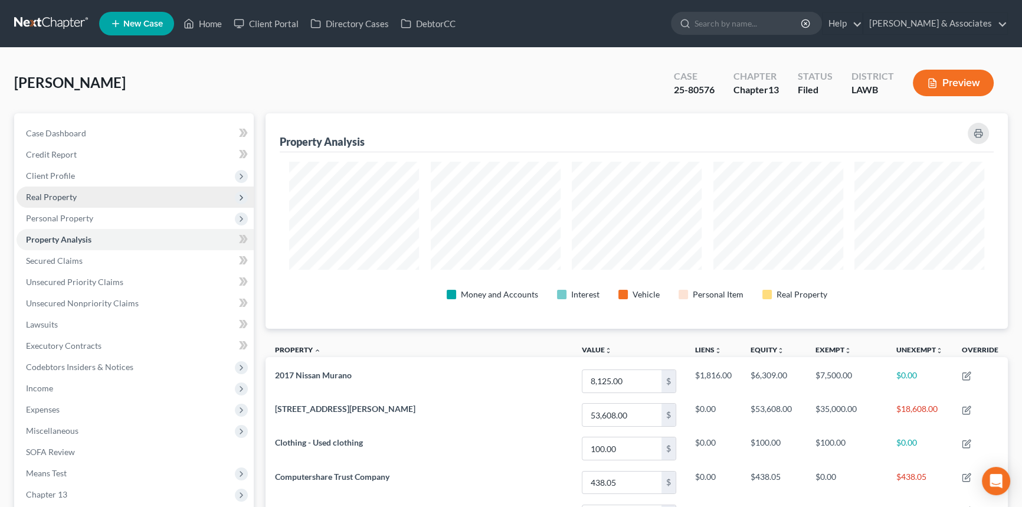
click at [103, 201] on span "Real Property" at bounding box center [135, 197] width 237 height 21
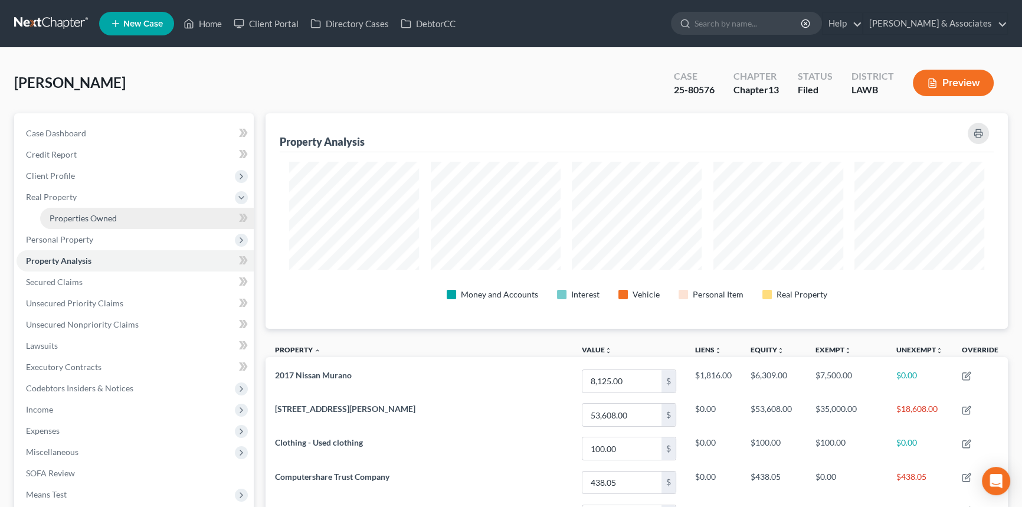
click at [127, 223] on link "Properties Owned" at bounding box center [147, 218] width 214 height 21
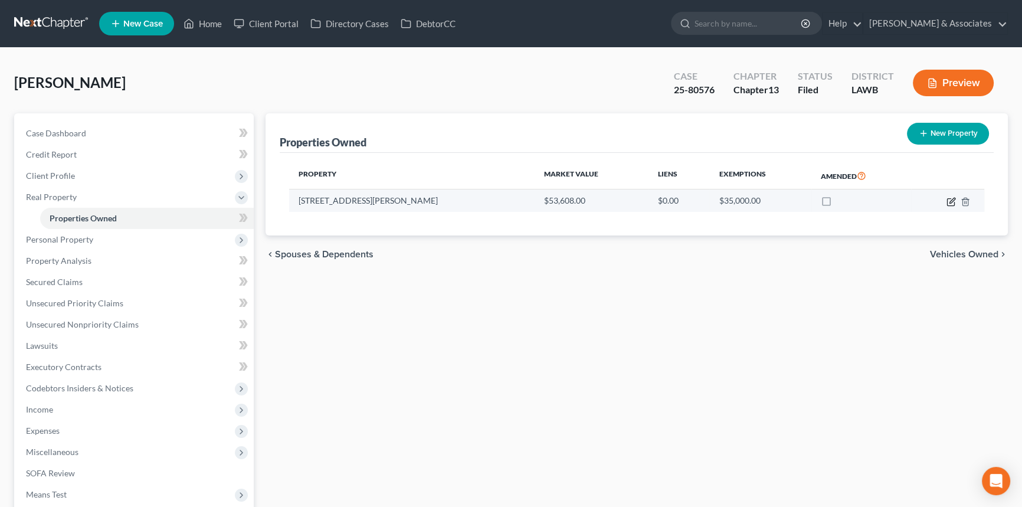
click at [952, 202] on icon "button" at bounding box center [951, 201] width 9 height 9
select select "19"
select select "3"
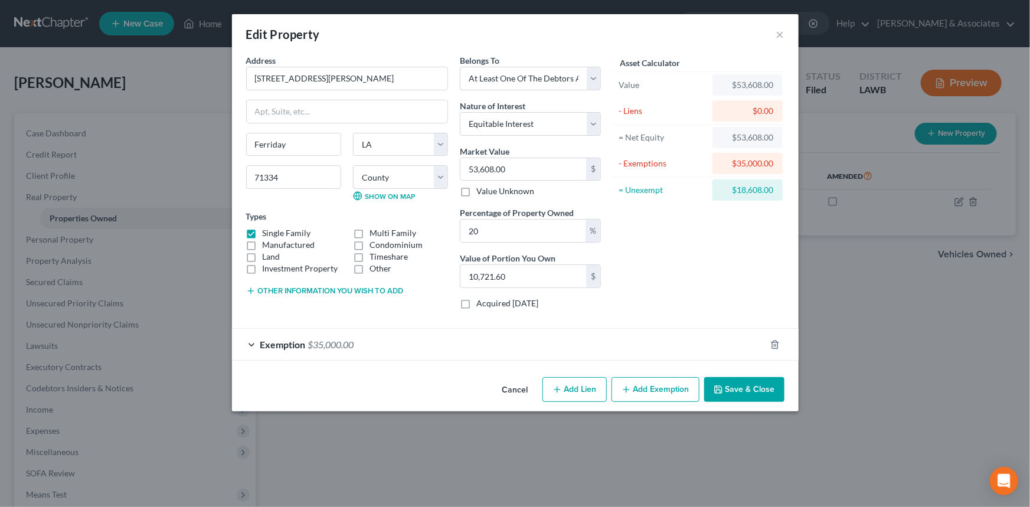
click at [612, 360] on div "Exemption $35,000.00" at bounding box center [499, 344] width 534 height 31
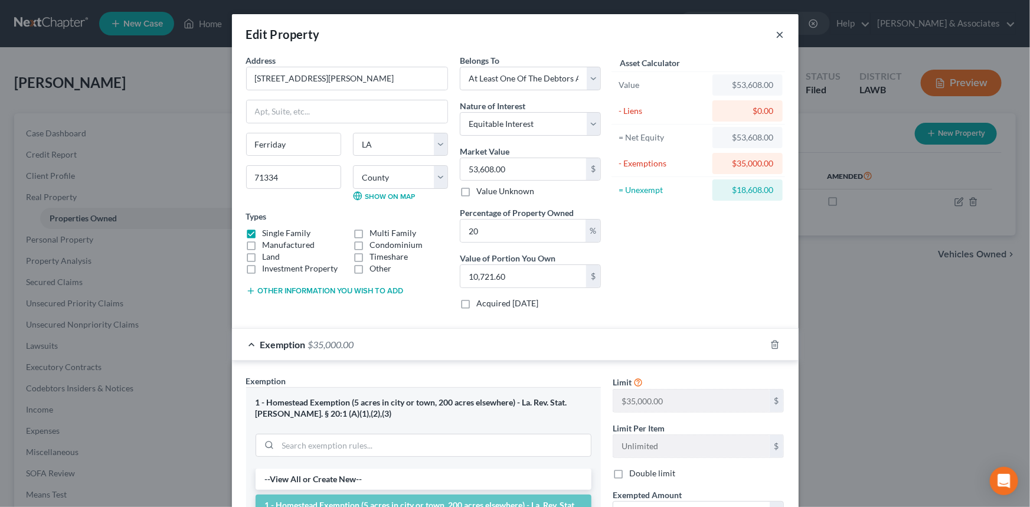
click at [776, 41] on button "×" at bounding box center [780, 34] width 8 height 14
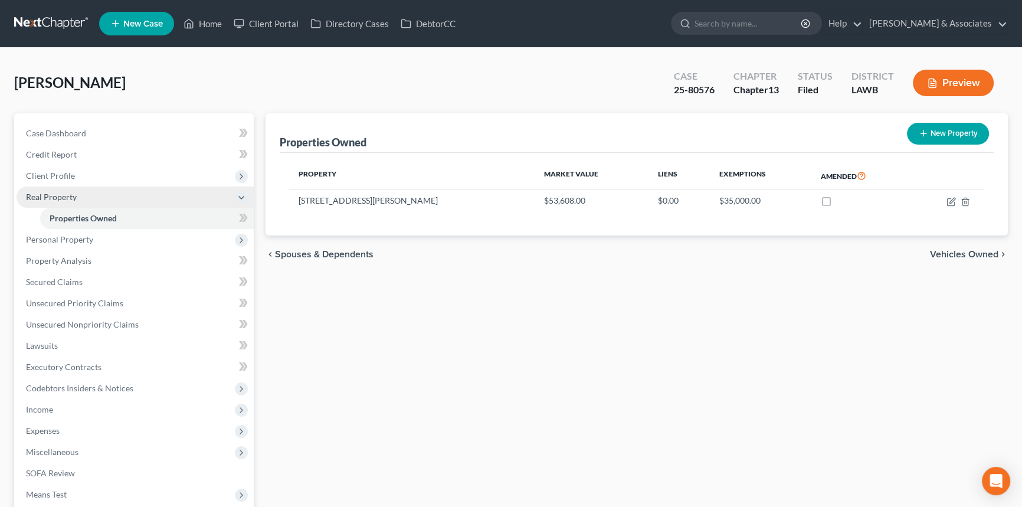
click at [46, 198] on span "Real Property" at bounding box center [51, 197] width 51 height 10
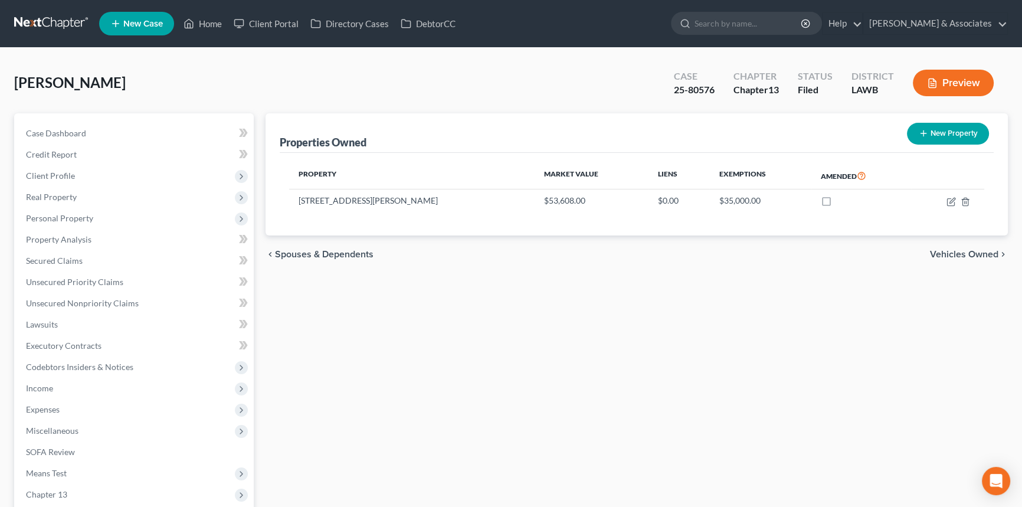
click at [65, 74] on span "[PERSON_NAME]" at bounding box center [70, 82] width 112 height 17
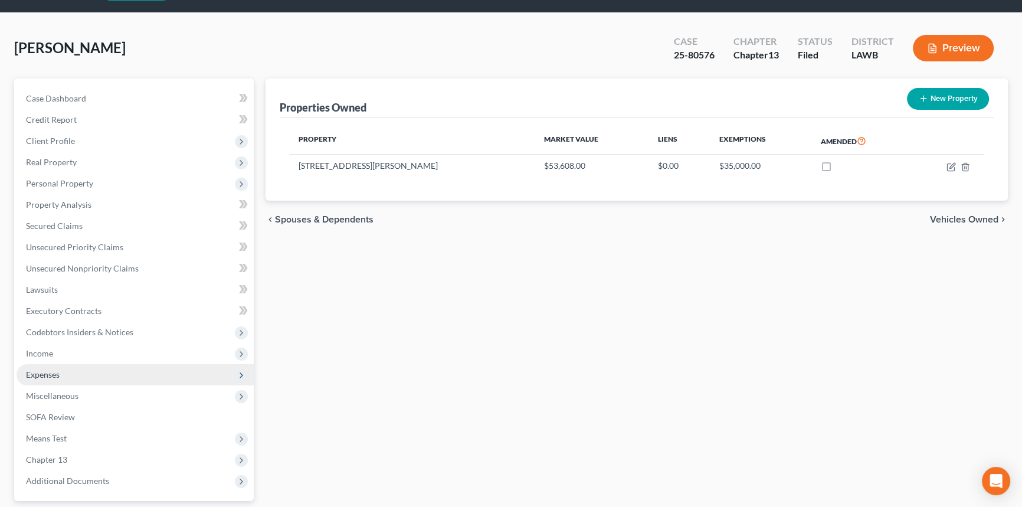
scroll to position [107, 0]
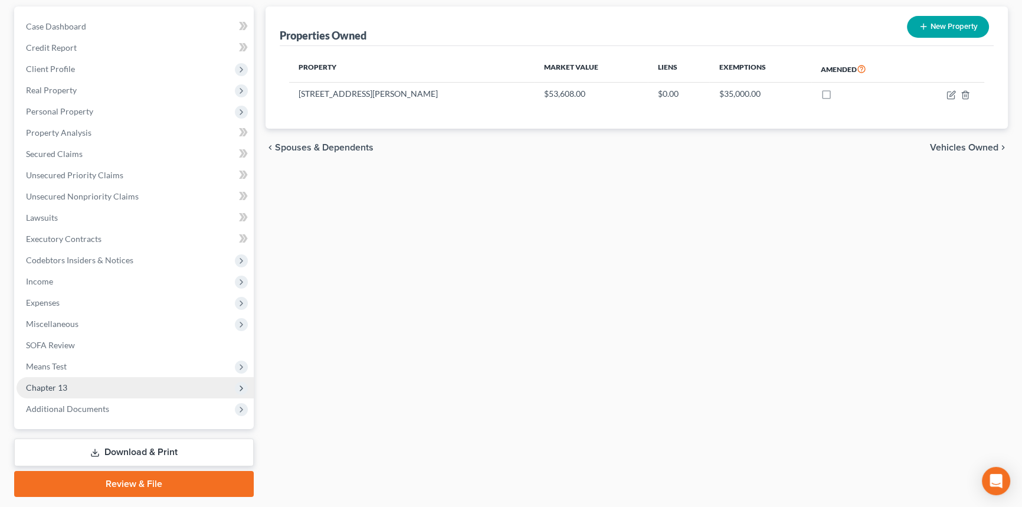
click at [98, 384] on span "Chapter 13" at bounding box center [135, 387] width 237 height 21
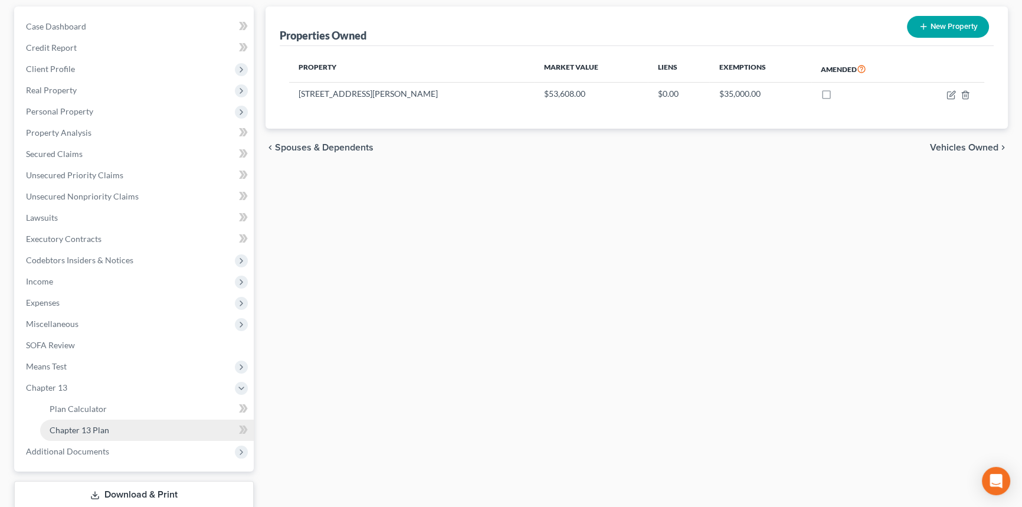
click at [97, 433] on link "Chapter 13 Plan" at bounding box center [147, 430] width 214 height 21
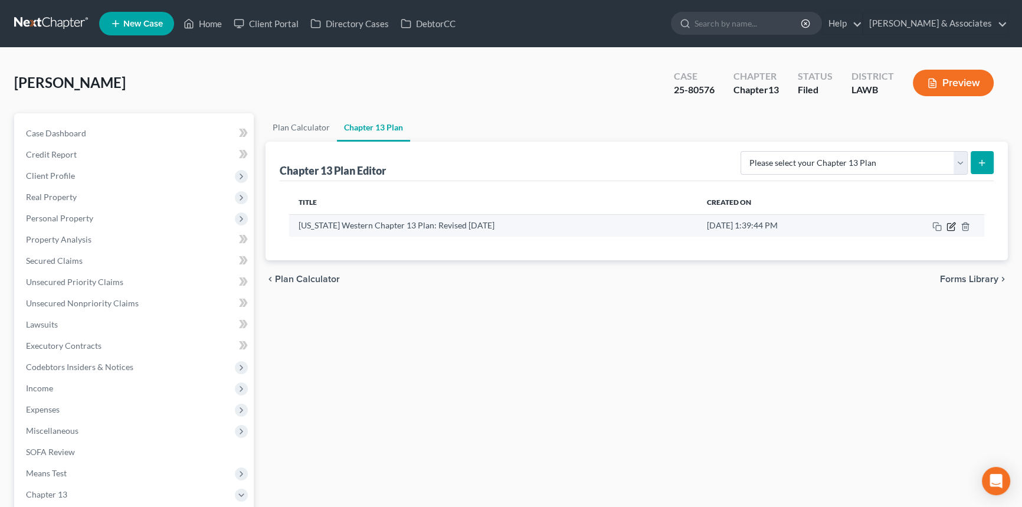
click at [950, 228] on icon "button" at bounding box center [951, 226] width 9 height 9
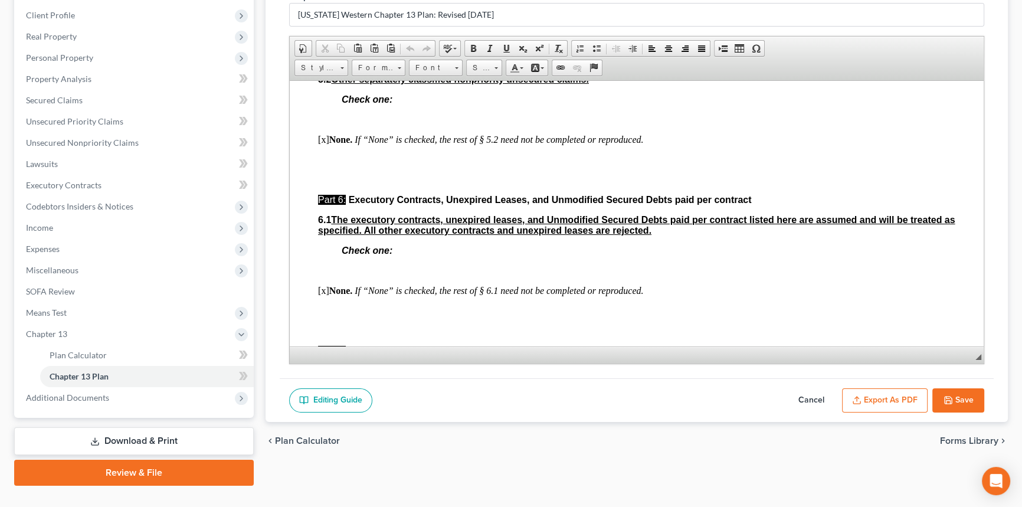
scroll to position [2790, 0]
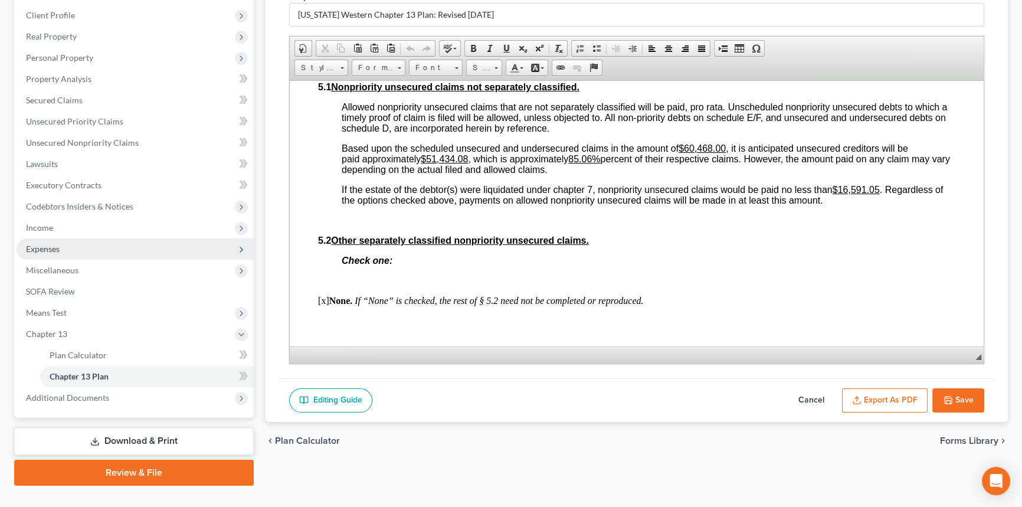
click at [35, 252] on span "Expenses" at bounding box center [43, 249] width 34 height 10
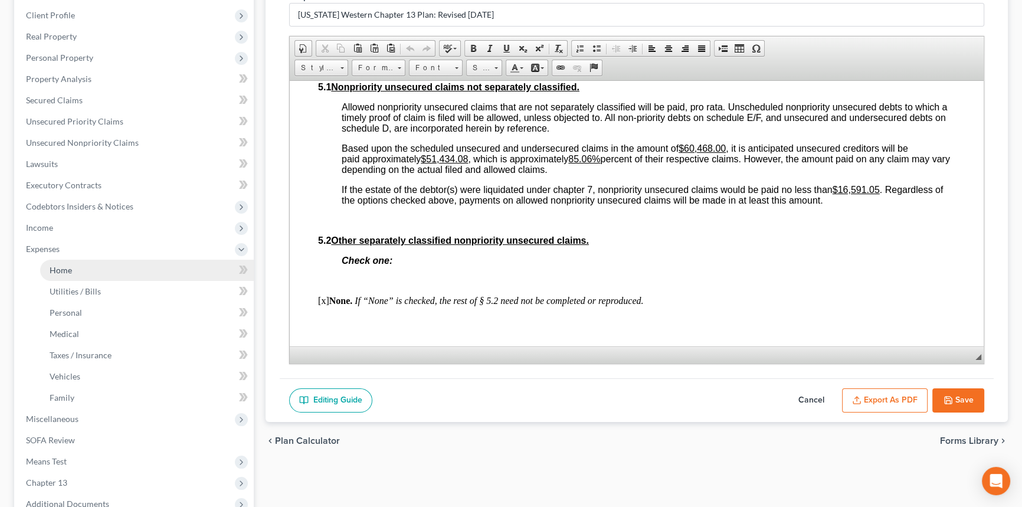
click at [52, 273] on span "Home" at bounding box center [61, 270] width 22 height 10
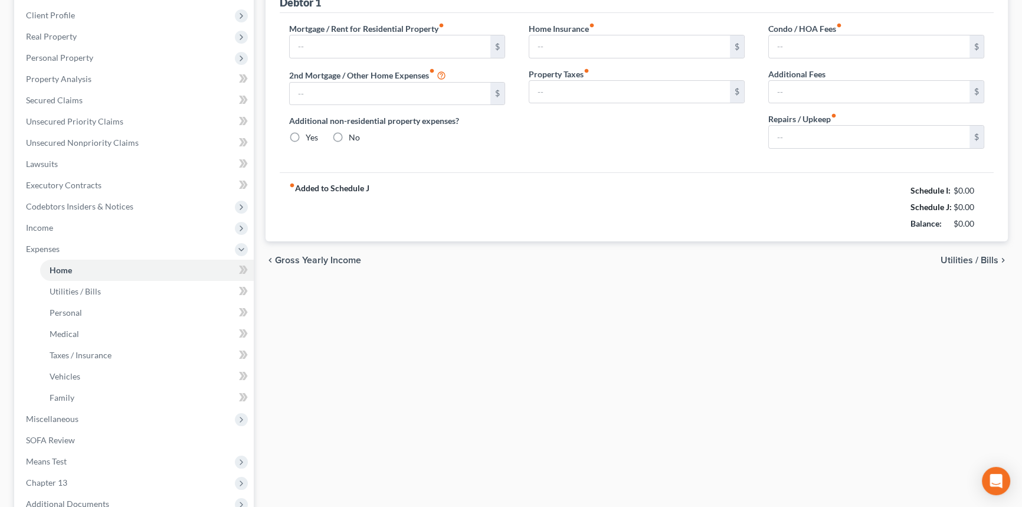
scroll to position [37, 0]
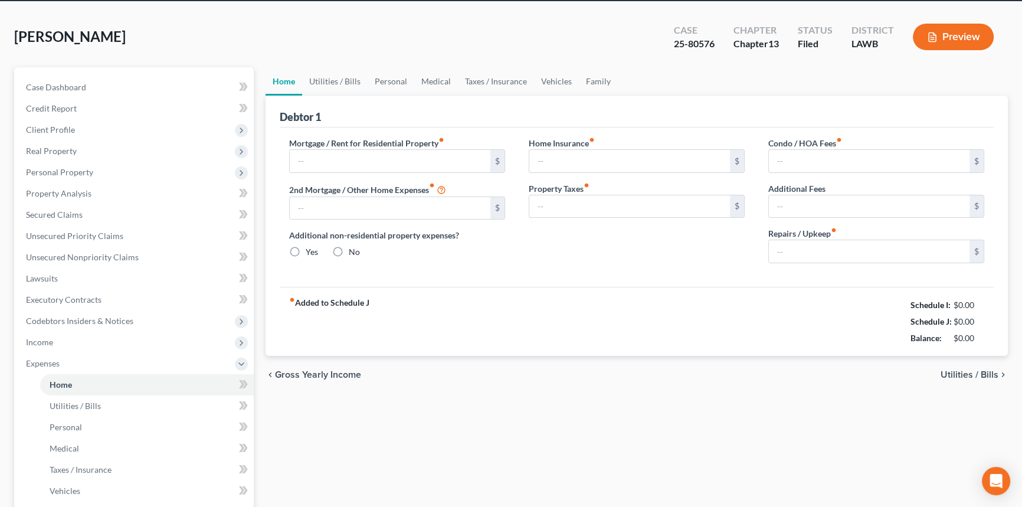
type input "0.00"
radio input "true"
type input "0.00"
type input "7.50"
type input "0.00"
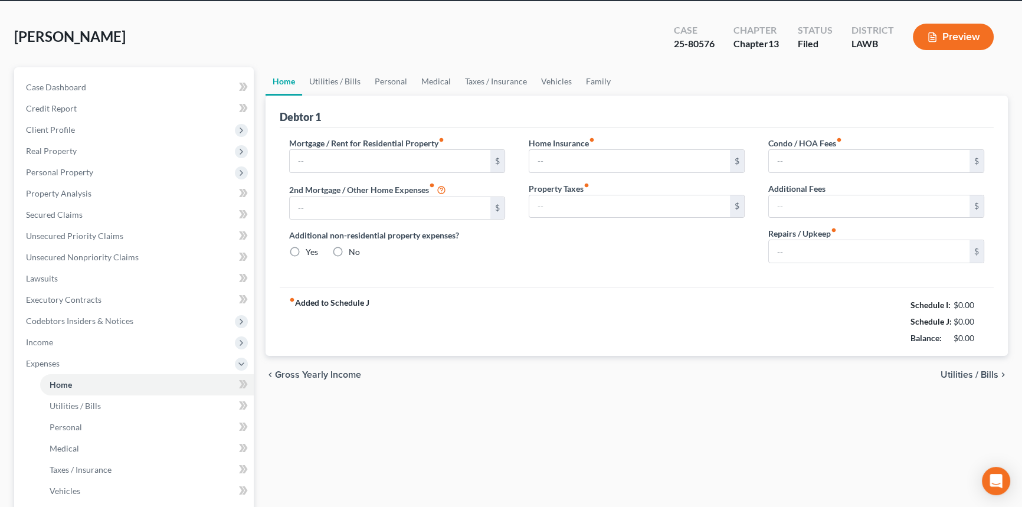
type input "0.00"
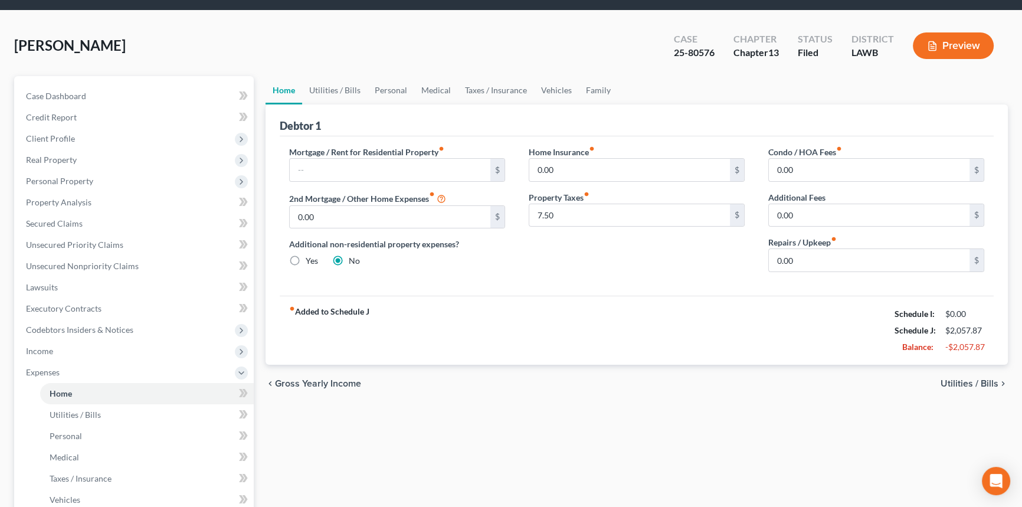
scroll to position [0, 0]
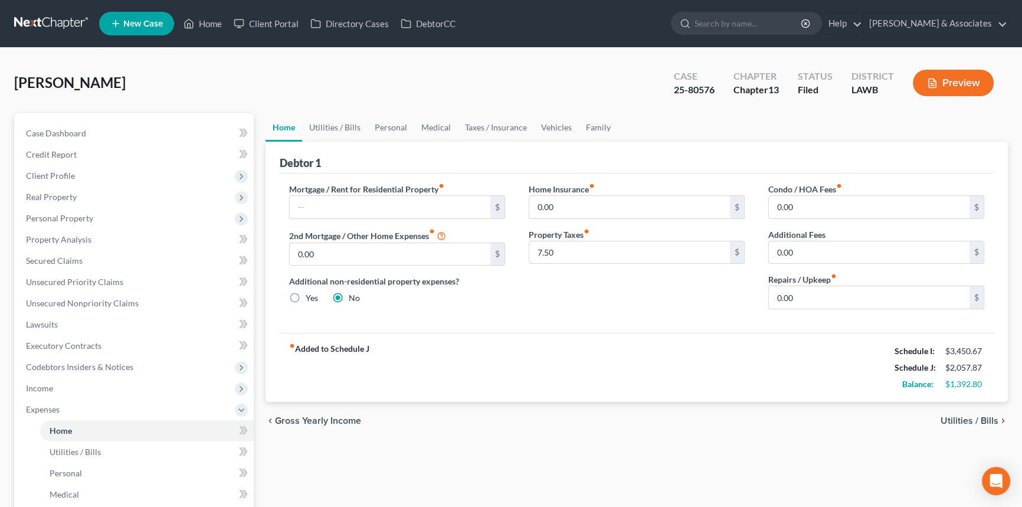
click at [638, 425] on div "chevron_left Gross Yearly Income Utilities / Bills chevron_right" at bounding box center [637, 421] width 743 height 38
click at [594, 382] on div "fiber_manual_record Added to Schedule J Schedule I: $3,450.67 Schedule J: $2,05…" at bounding box center [637, 367] width 714 height 69
click at [596, 256] on input "7.50" at bounding box center [630, 252] width 201 height 22
click at [616, 374] on div "fiber_manual_record Added to Schedule J Schedule I: $3,450.67 Schedule J: $2,05…" at bounding box center [637, 367] width 714 height 69
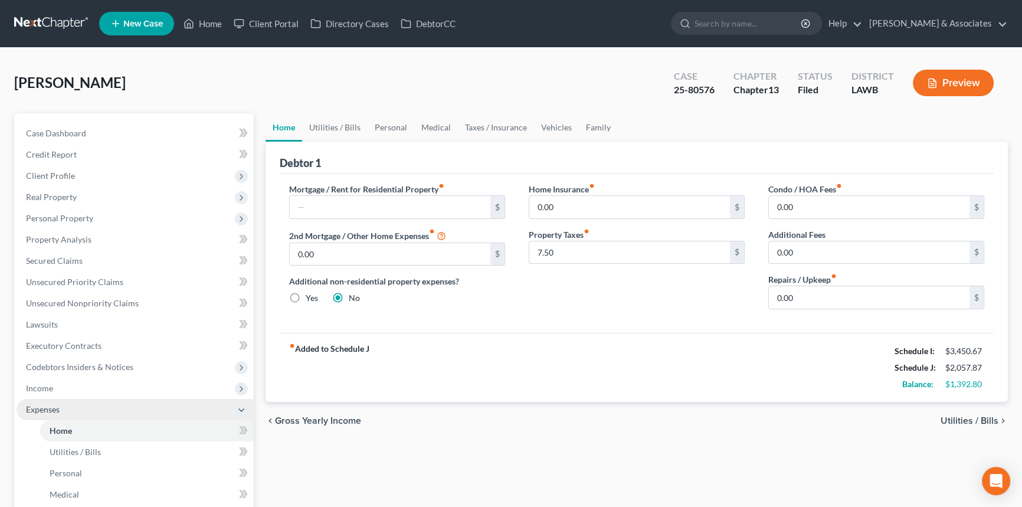
click at [120, 410] on span "Expenses" at bounding box center [135, 409] width 237 height 21
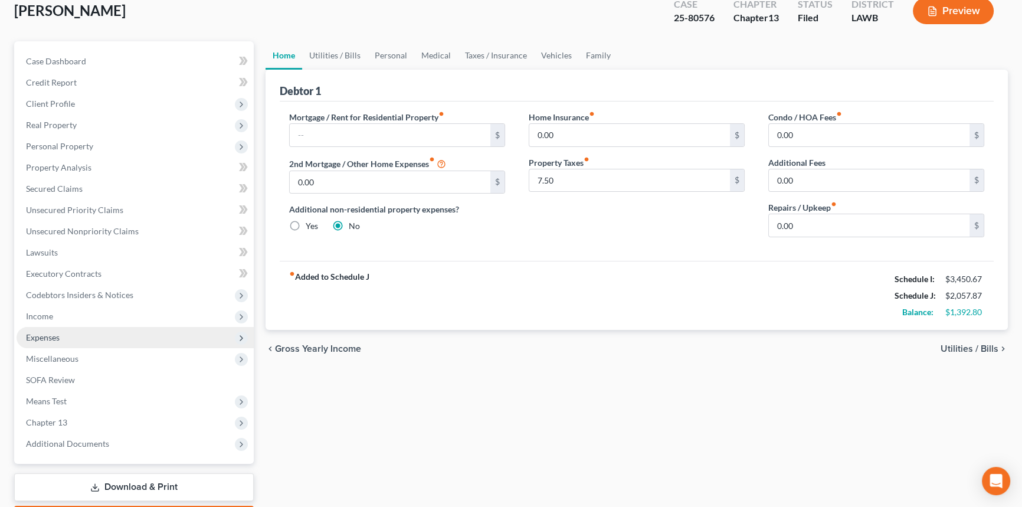
scroll to position [140, 0]
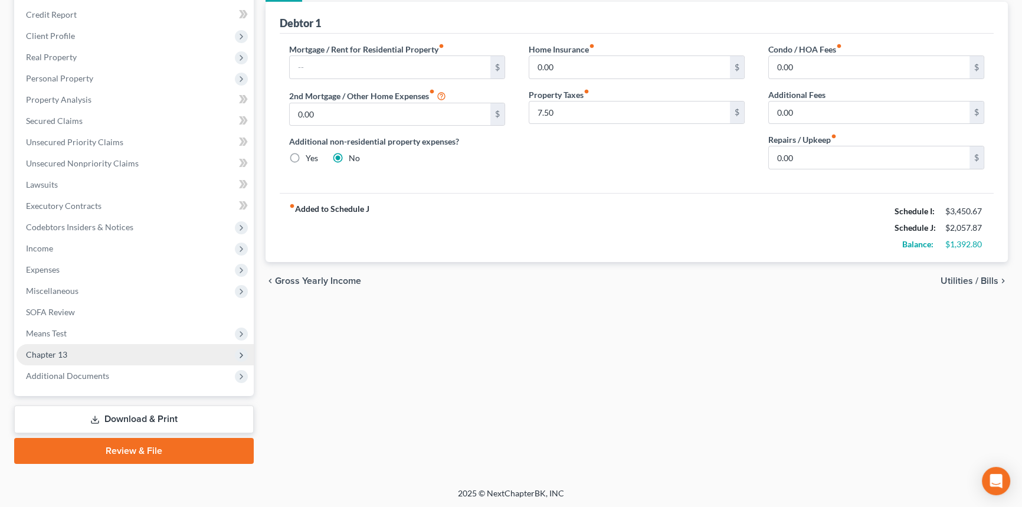
click at [68, 351] on span "Chapter 13" at bounding box center [135, 354] width 237 height 21
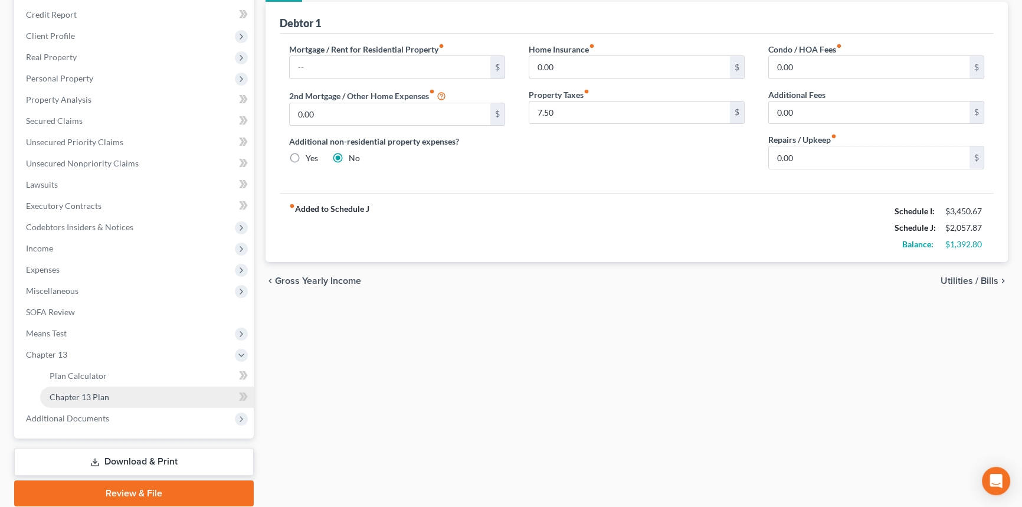
click at [84, 390] on link "Chapter 13 Plan" at bounding box center [147, 397] width 214 height 21
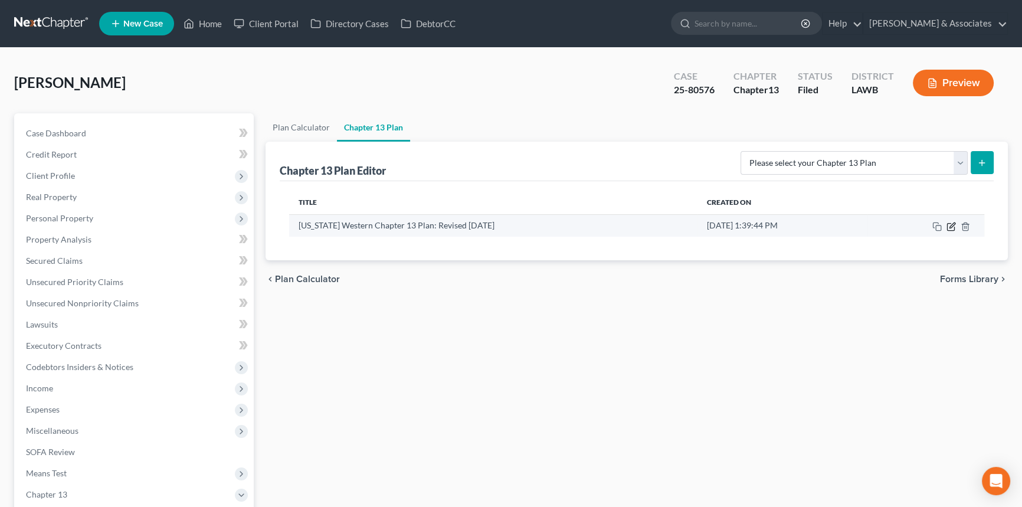
click at [949, 224] on icon "button" at bounding box center [951, 226] width 9 height 9
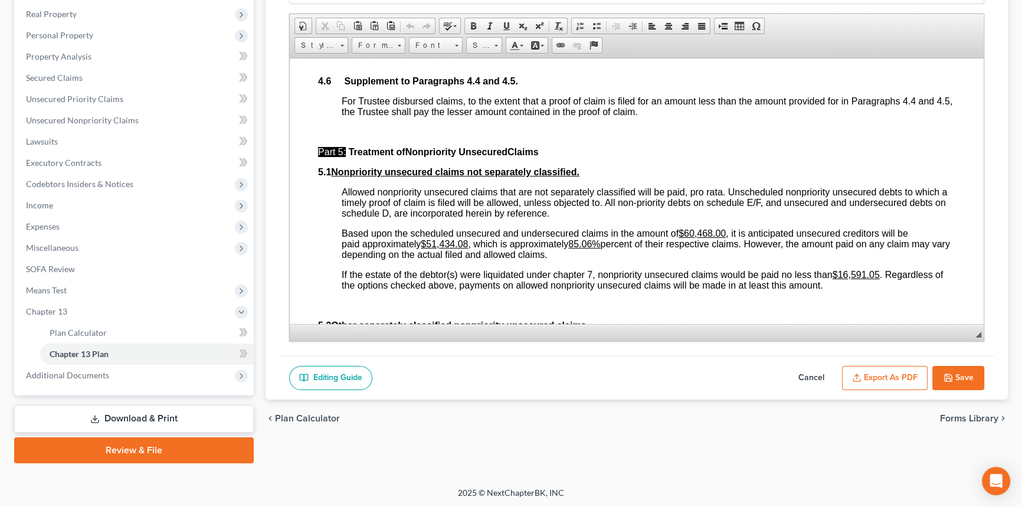
scroll to position [2790, 0]
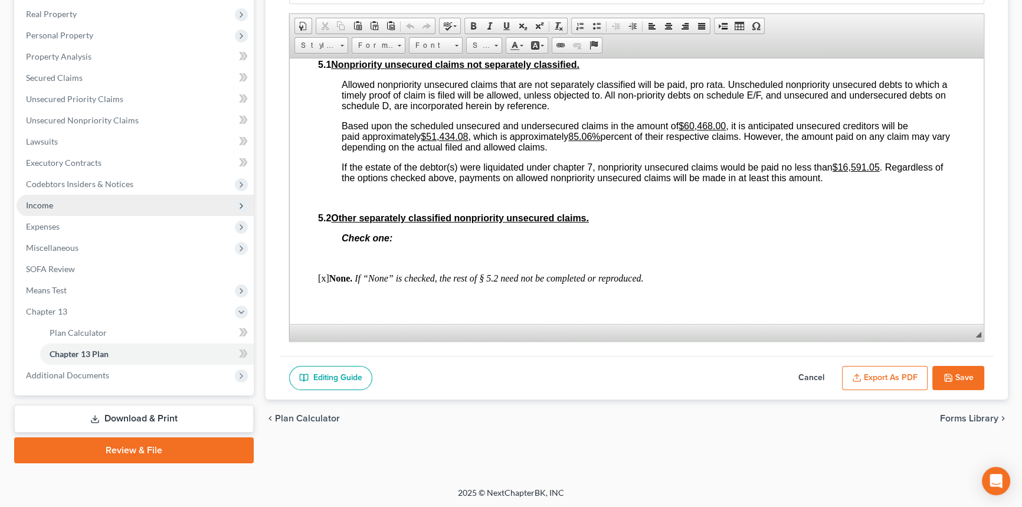
click at [83, 211] on span "Income" at bounding box center [135, 205] width 237 height 21
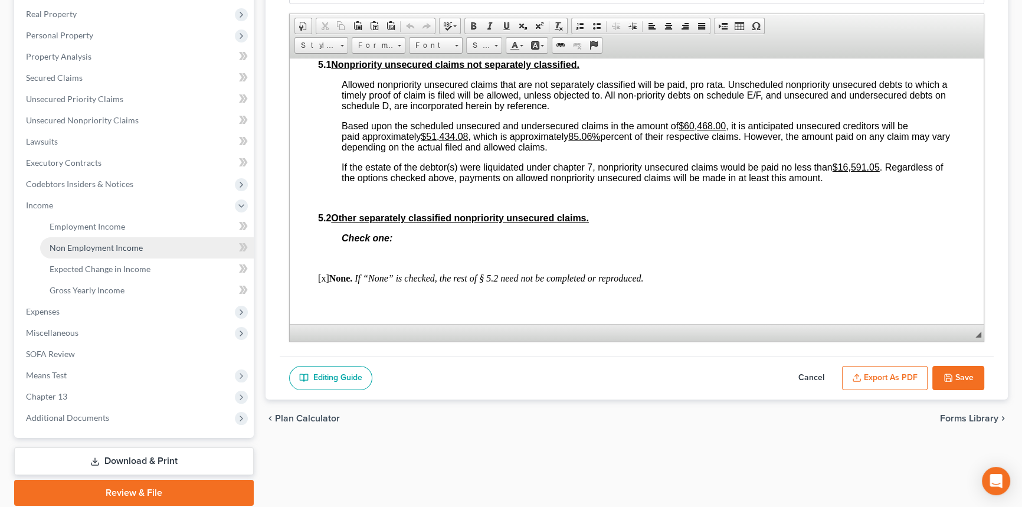
click at [81, 247] on span "Non Employment Income" at bounding box center [96, 248] width 93 height 10
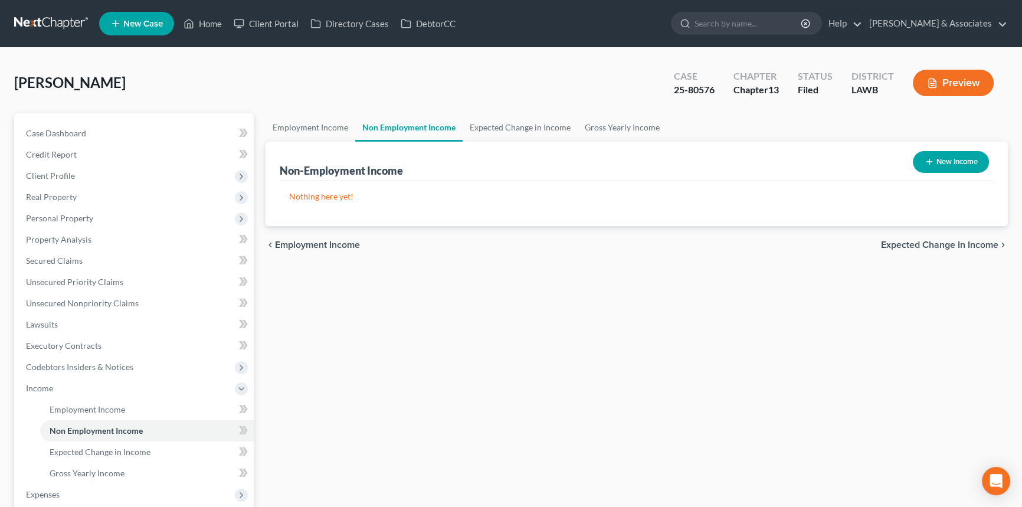
click at [785, 404] on div "Employment Income Non Employment Income Expected Change in Income Gross Yearly …" at bounding box center [637, 401] width 754 height 576
click at [456, 313] on div "Employment Income Non Employment Income Expected Change in Income Gross Yearly …" at bounding box center [637, 401] width 754 height 576
drag, startPoint x: 356, startPoint y: 196, endPoint x: 273, endPoint y: 167, distance: 88.1
click at [273, 167] on div "Non-Employment Income New Income Nothing here yet! Income Source For Current Mo…" at bounding box center [637, 184] width 743 height 84
click at [276, 167] on div "Non-Employment Income New Income Nothing here yet! Income Source For Current Mo…" at bounding box center [637, 184] width 743 height 84
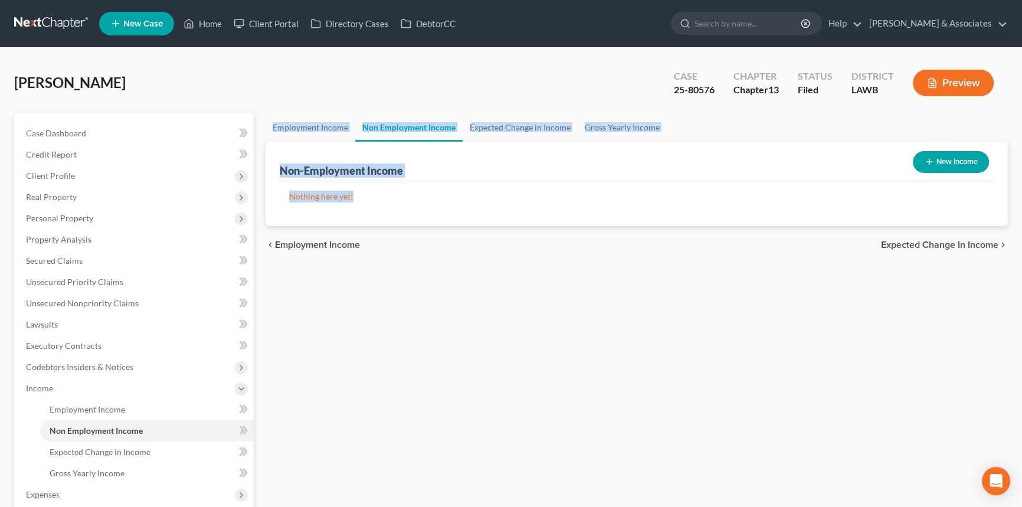
drag, startPoint x: 262, startPoint y: 122, endPoint x: 412, endPoint y: 205, distance: 172.0
click at [412, 205] on div "Employment Income Non Employment Income Expected Change in Income Gross Yearly …" at bounding box center [637, 401] width 754 height 576
click at [144, 144] on link "Credit Report" at bounding box center [135, 154] width 237 height 21
click at [142, 139] on link "Case Dashboard" at bounding box center [135, 133] width 237 height 21
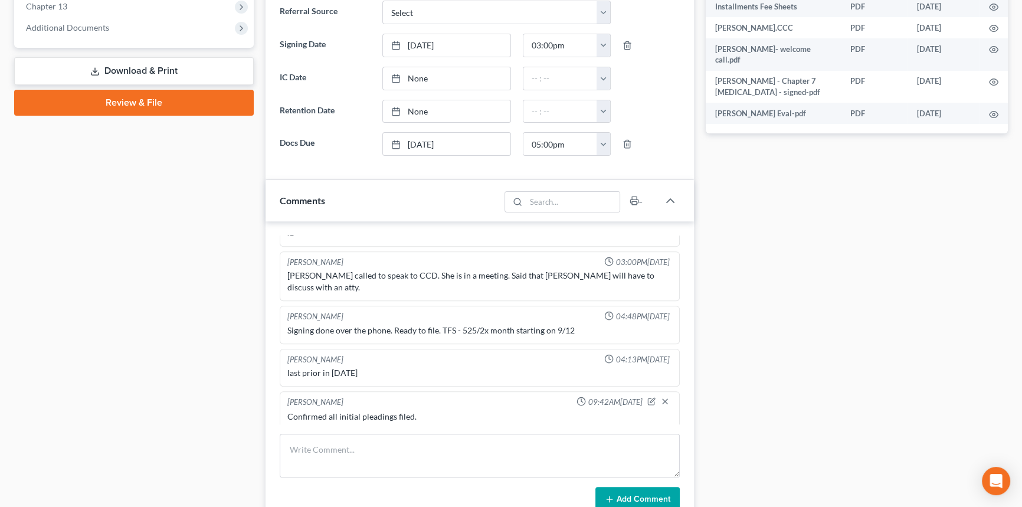
scroll to position [590, 0]
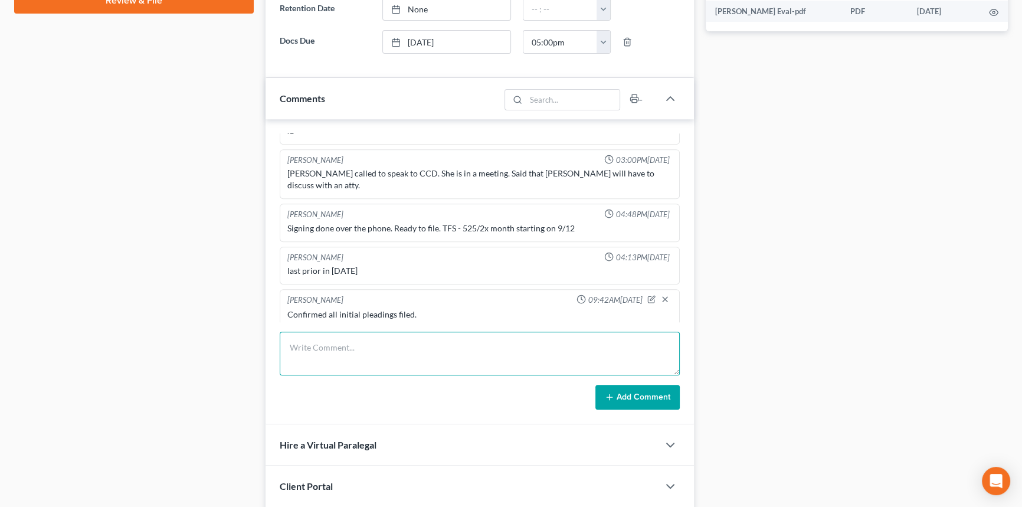
click at [335, 338] on textarea at bounding box center [480, 354] width 400 height 44
type textarea "A"
type textarea "Attended 341. No requests."
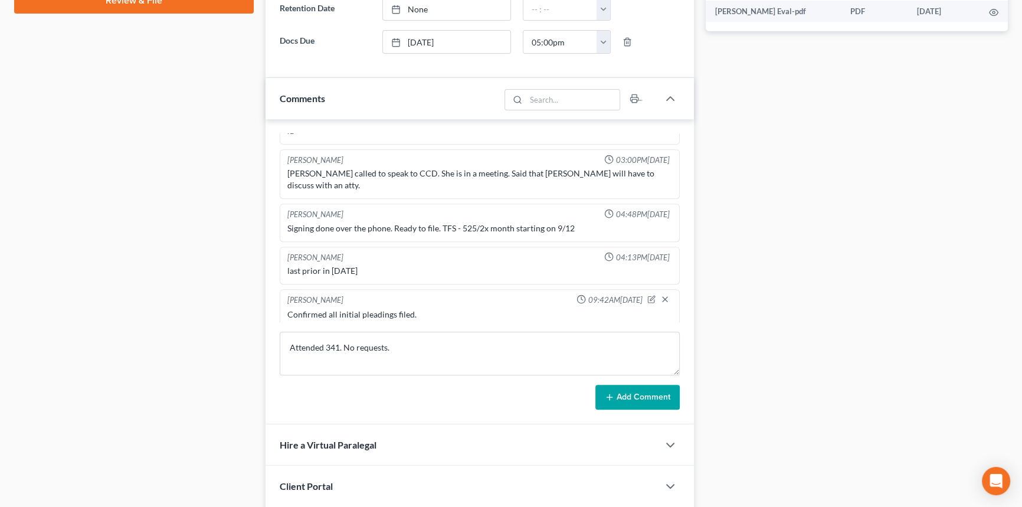
click at [638, 396] on button "Add Comment" at bounding box center [638, 397] width 84 height 25
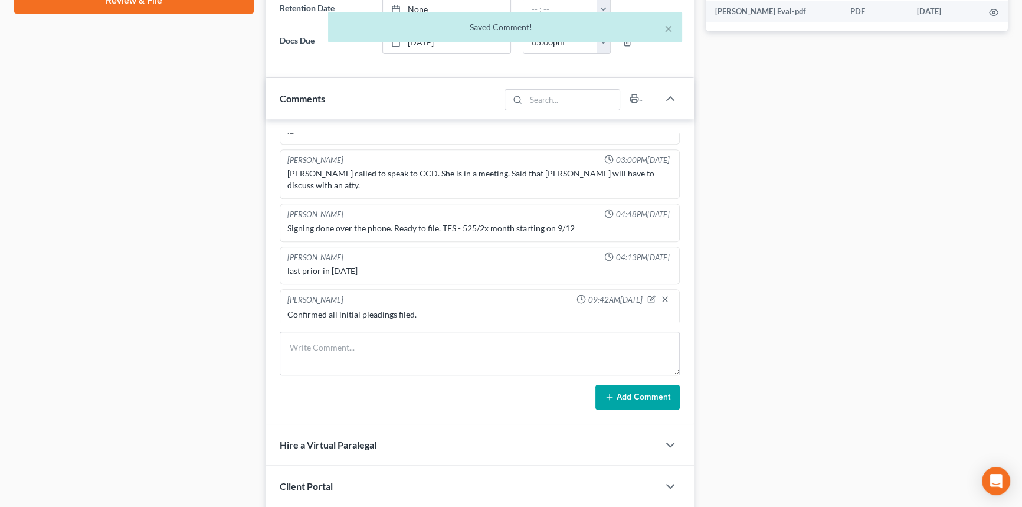
scroll to position [1012, 0]
